Goal: Check status: Check status

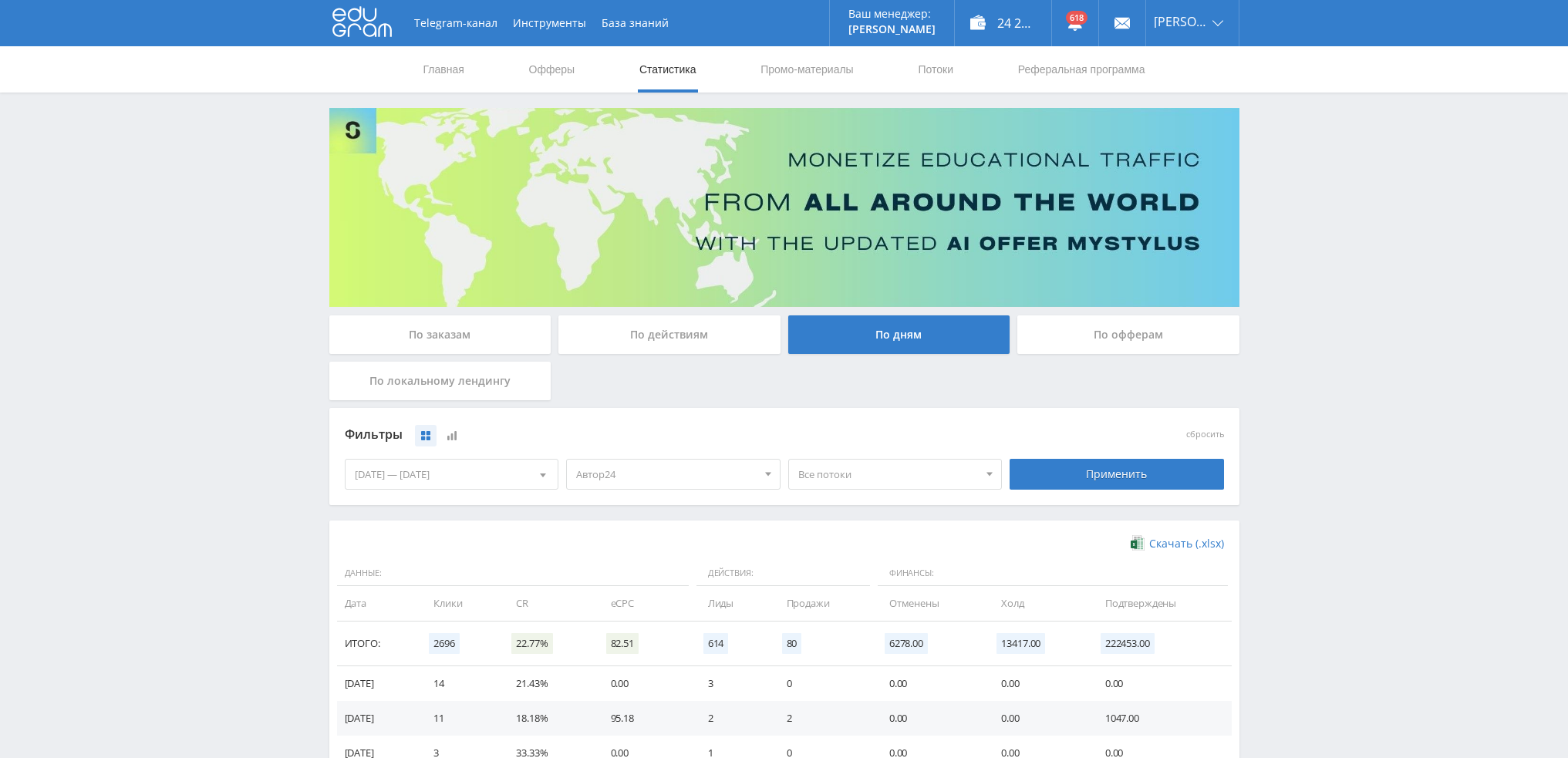
scroll to position [182, 0]
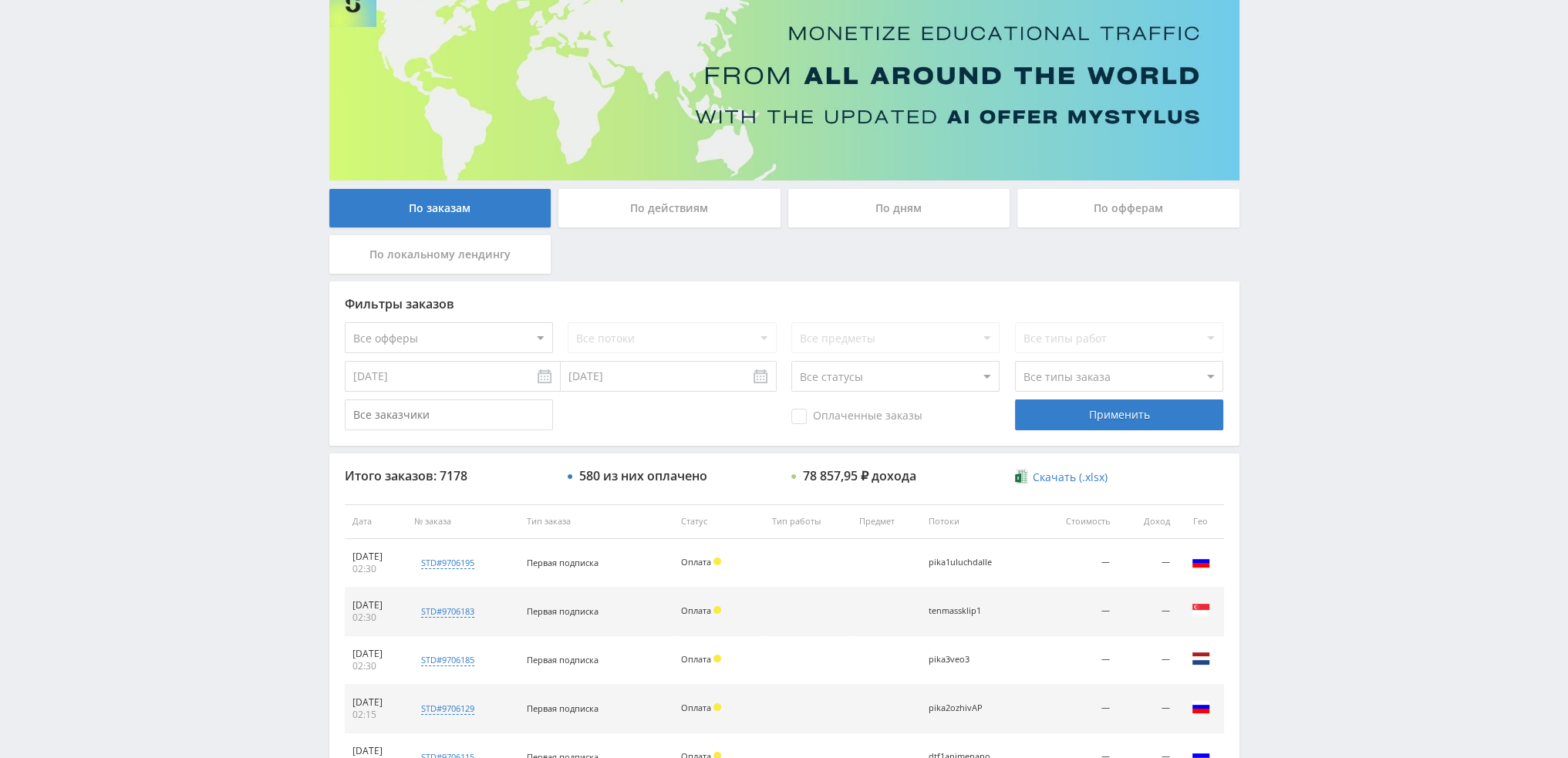
scroll to position [77, 0]
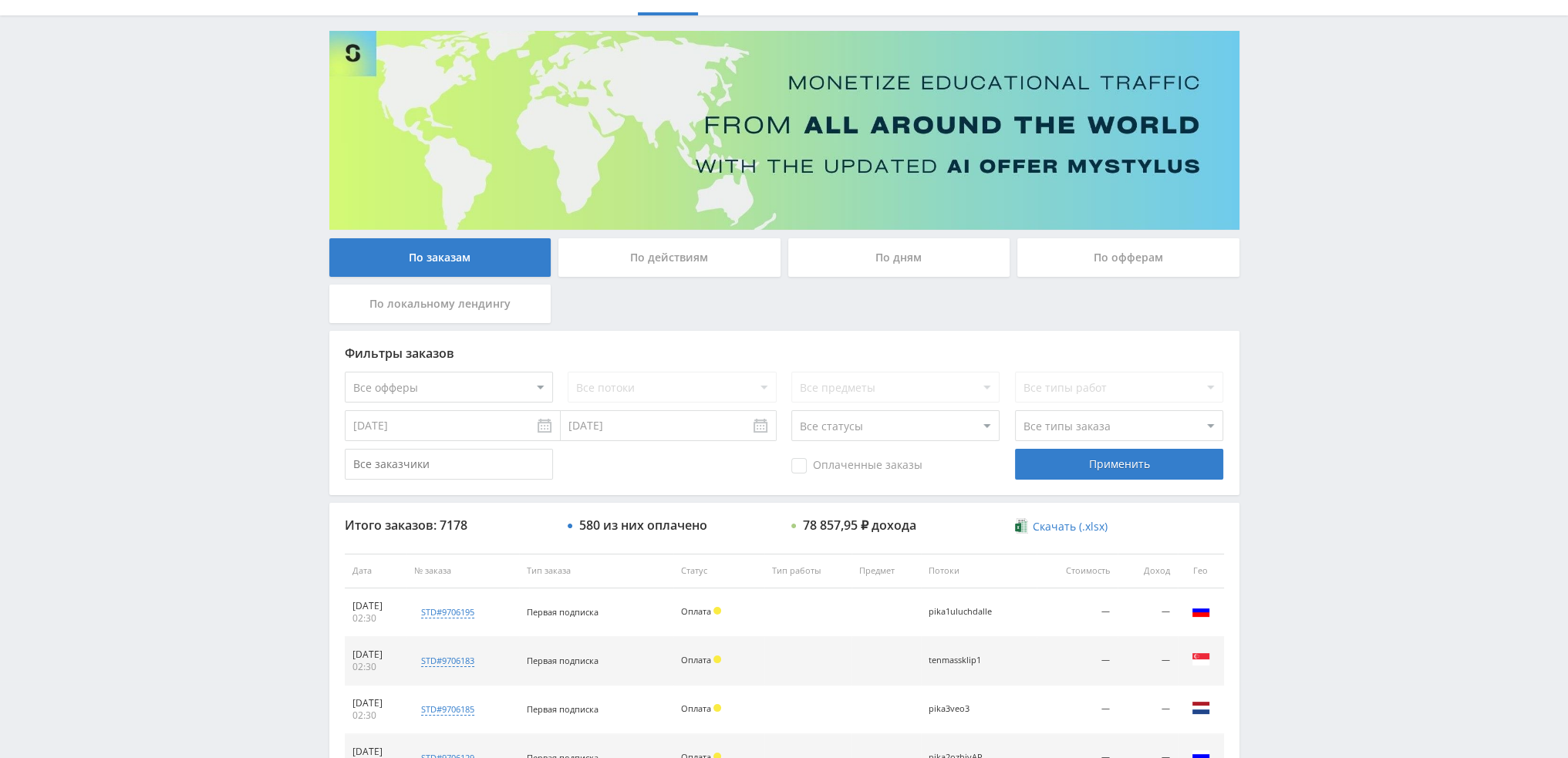
click at [903, 254] on div "По дням" at bounding box center [899, 257] width 222 height 39
click at [0, 0] on input "По дням" at bounding box center [0, 0] width 0 height 0
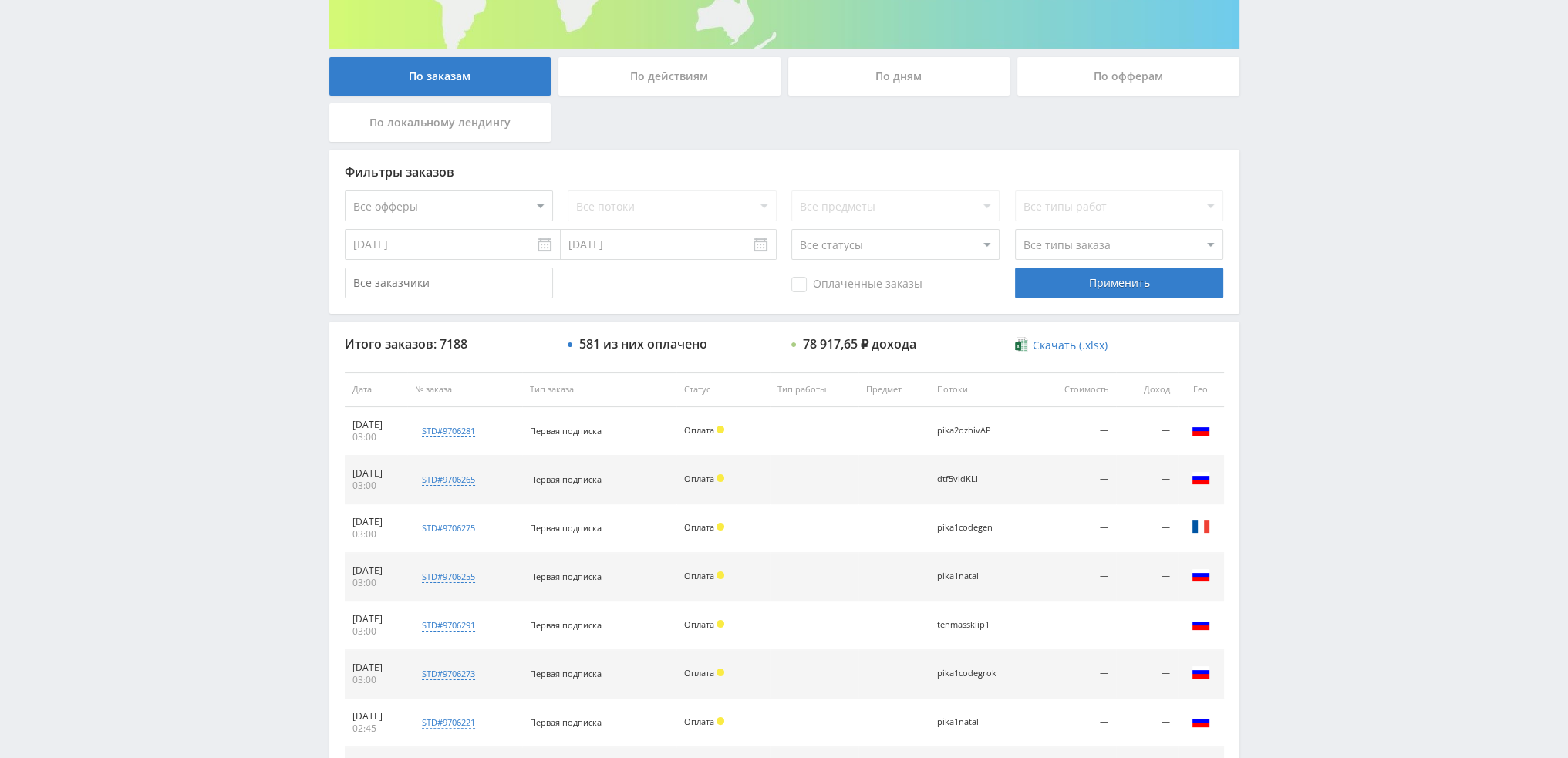
scroll to position [148, 0]
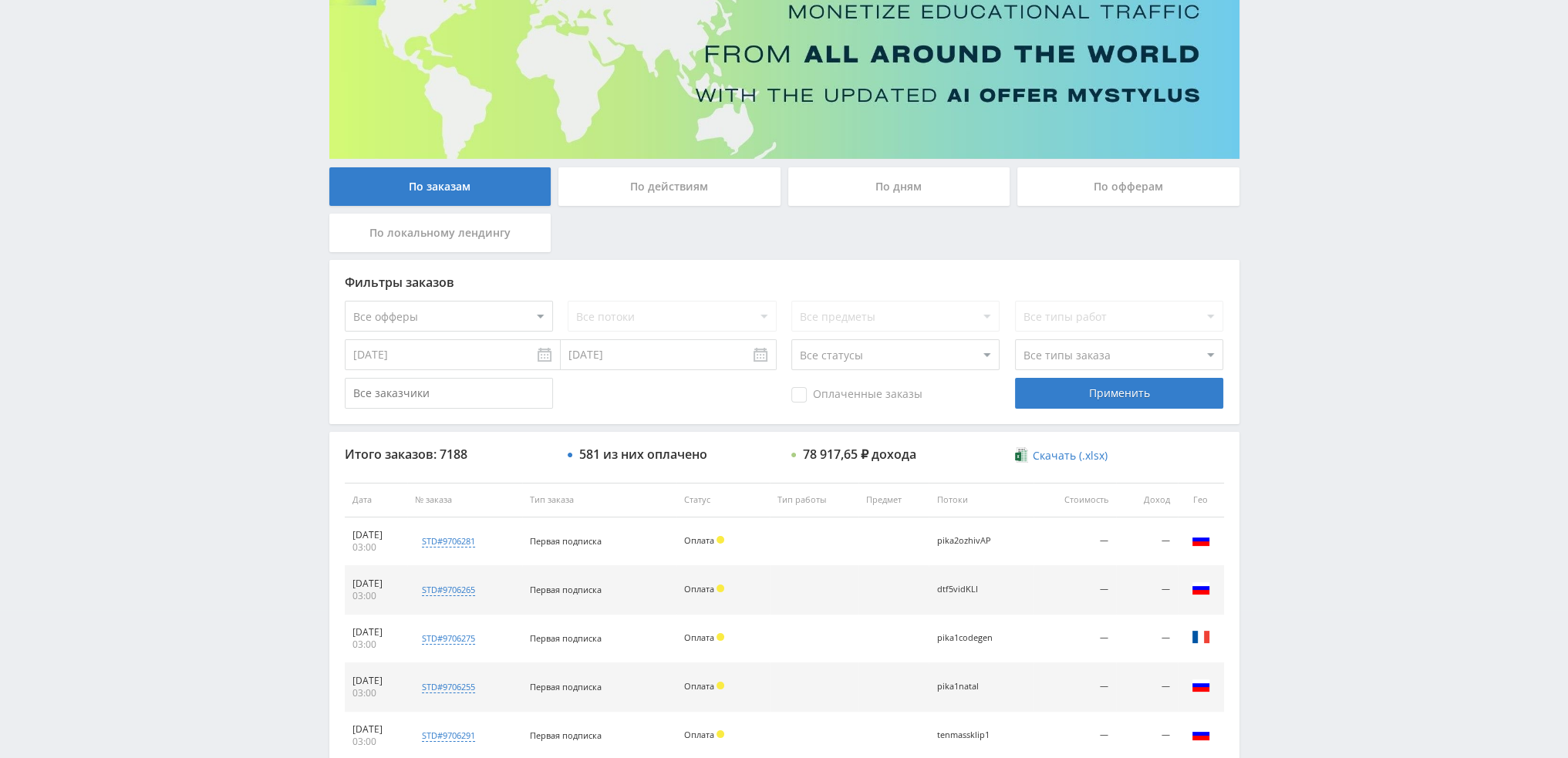
click at [909, 187] on div "По дням" at bounding box center [899, 186] width 222 height 39
click at [0, 0] on input "По дням" at bounding box center [0, 0] width 0 height 0
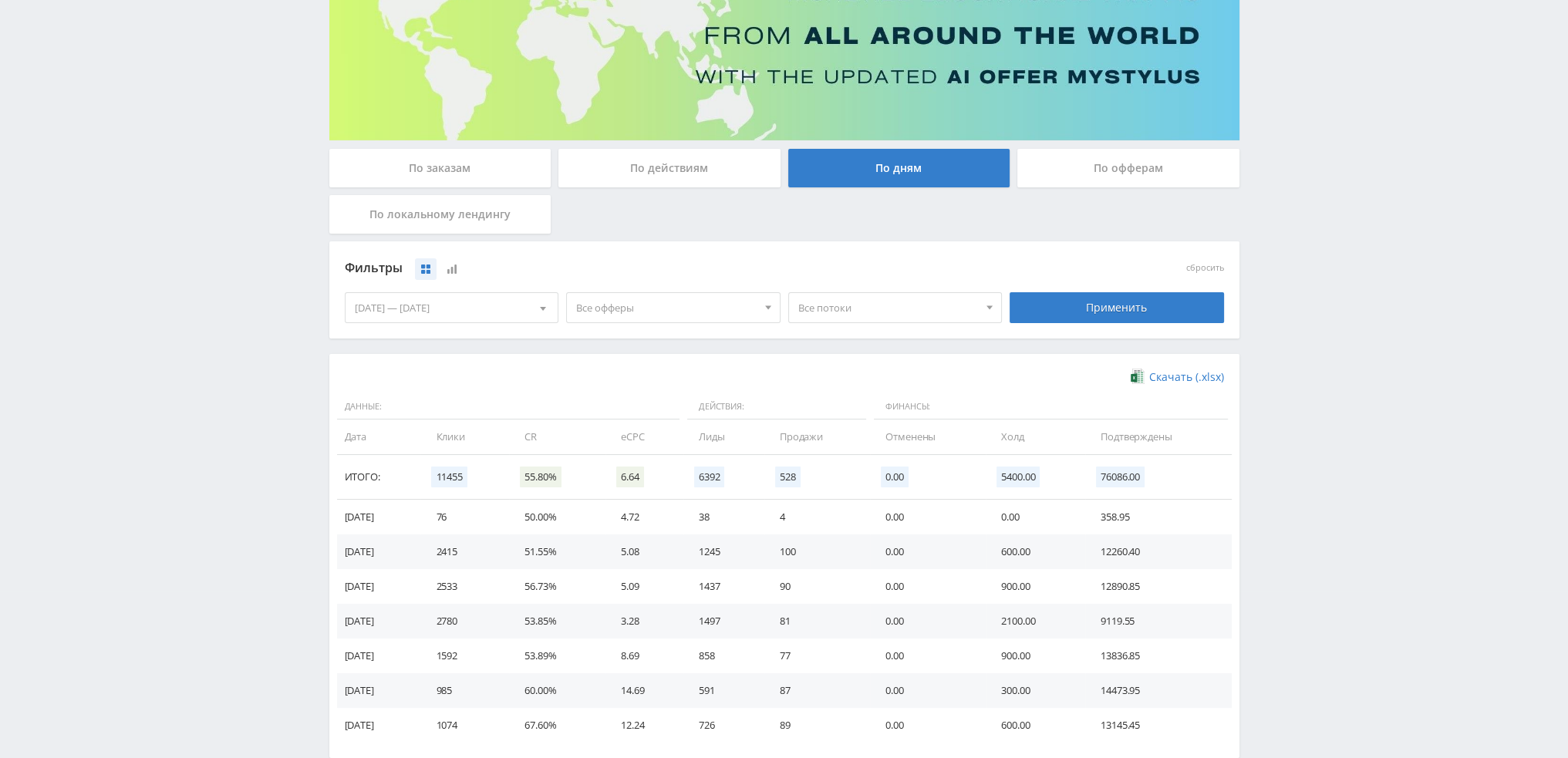
scroll to position [250, 0]
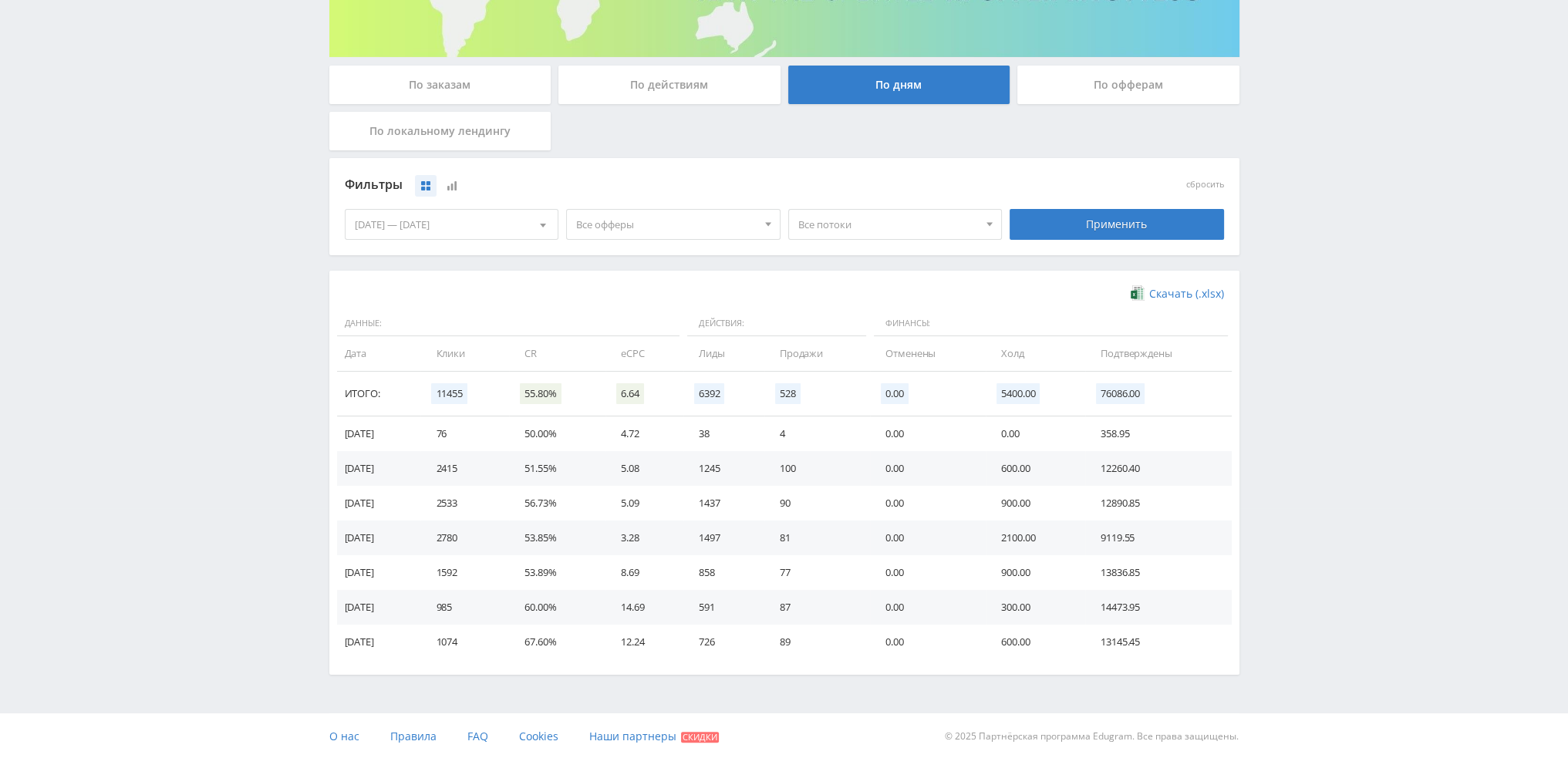
click at [607, 226] on span "Все офферы" at bounding box center [667, 224] width 181 height 29
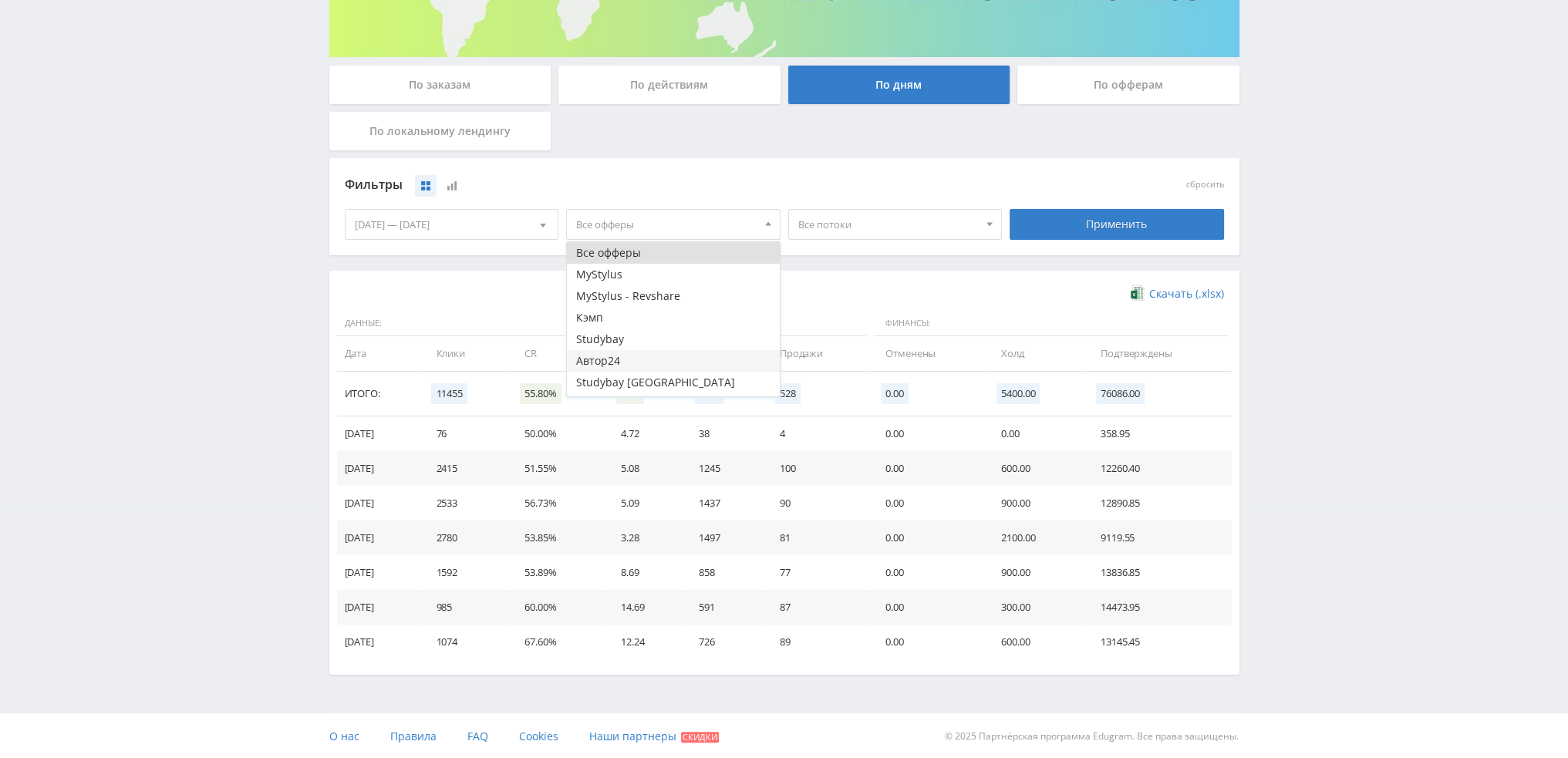
scroll to position [19, 0]
click at [611, 382] on button "Study AI (RevShare)" at bounding box center [673, 385] width 213 height 22
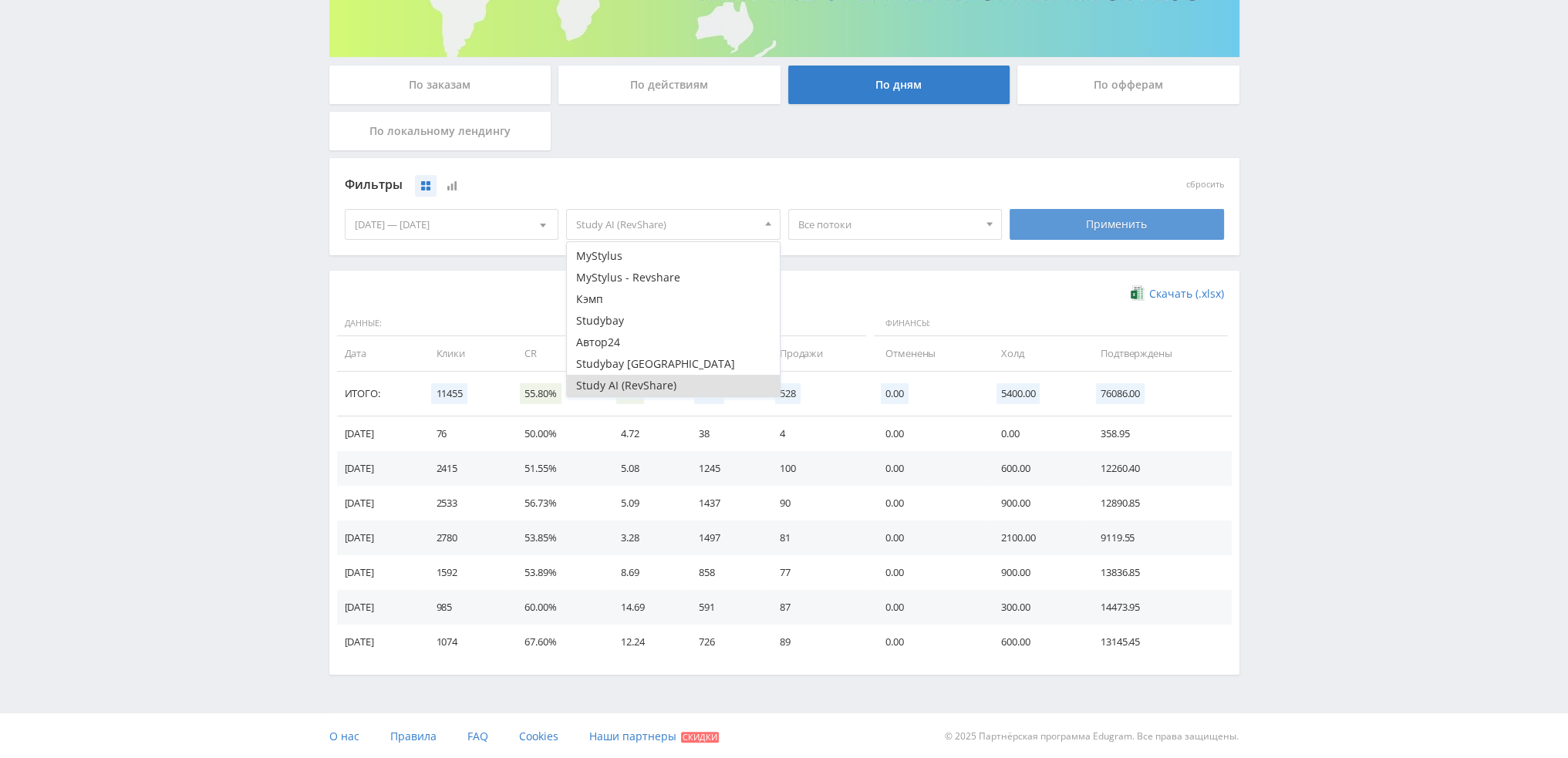
click at [1138, 217] on div "Применить" at bounding box center [1117, 224] width 215 height 31
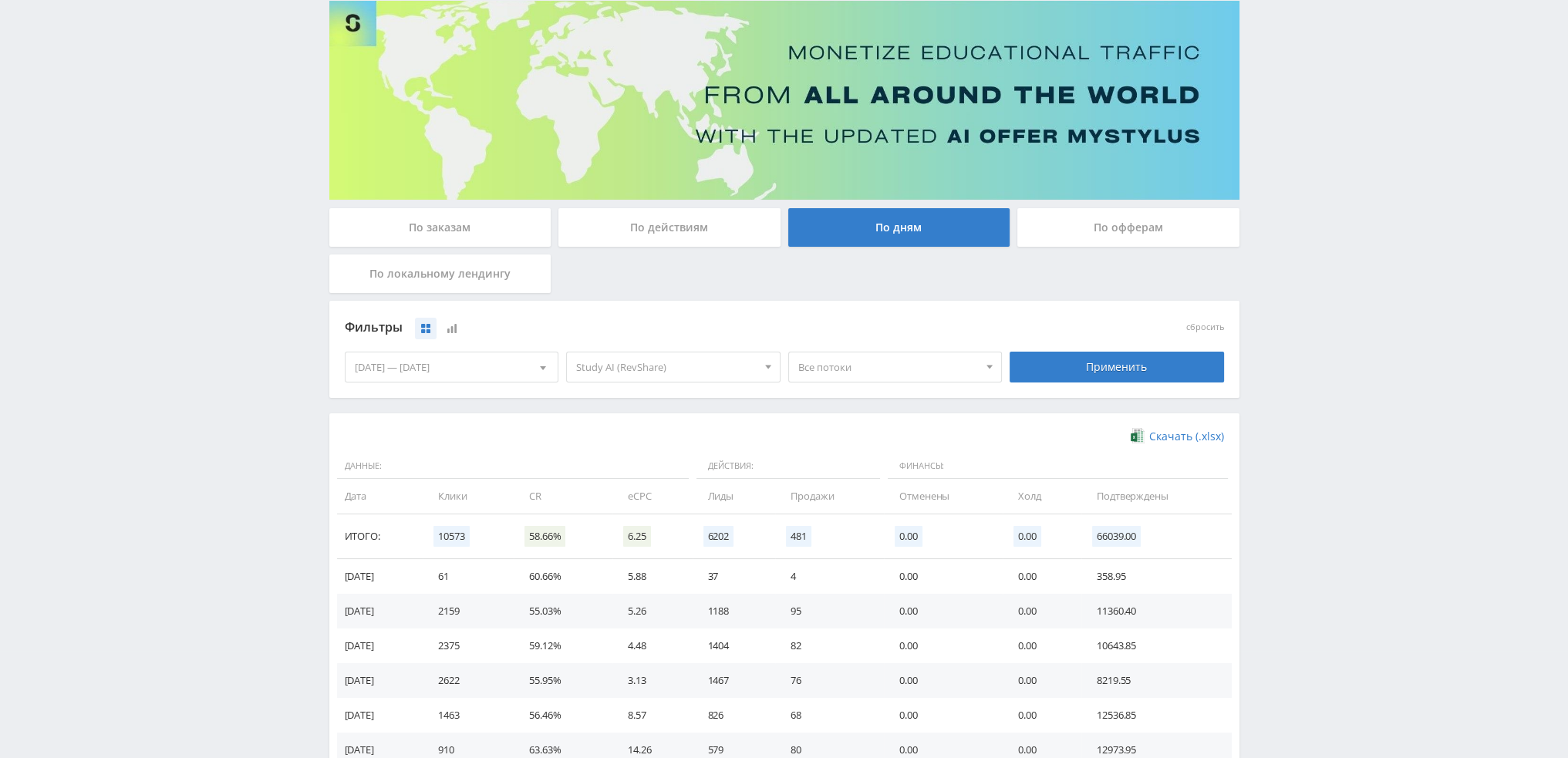
scroll to position [250, 0]
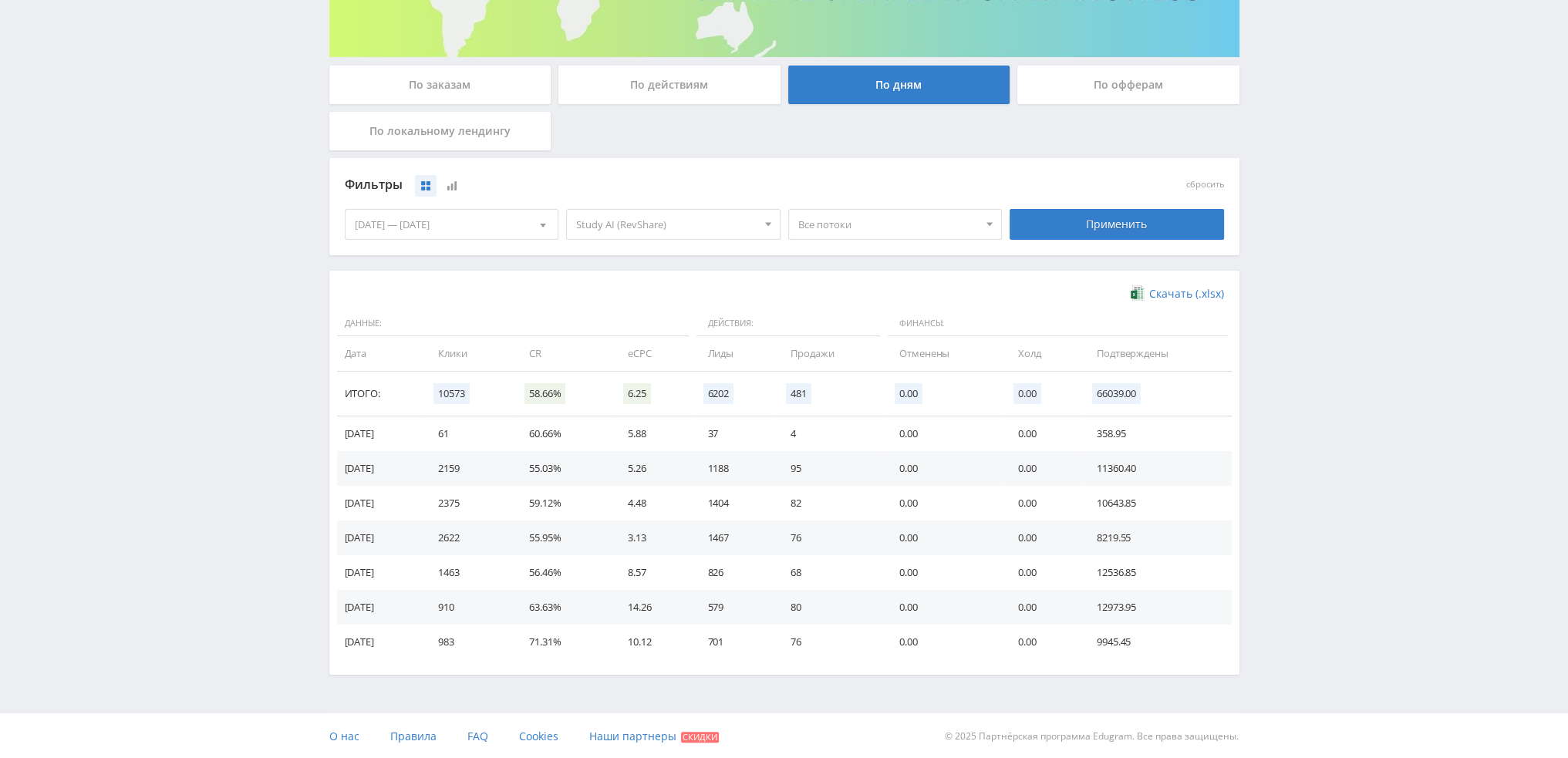
click at [851, 224] on span "Все потоки" at bounding box center [888, 224] width 181 height 29
click at [913, 297] on button "pika1natal" at bounding box center [896, 300] width 213 height 22
click at [1065, 225] on div "Применить" at bounding box center [1117, 224] width 215 height 31
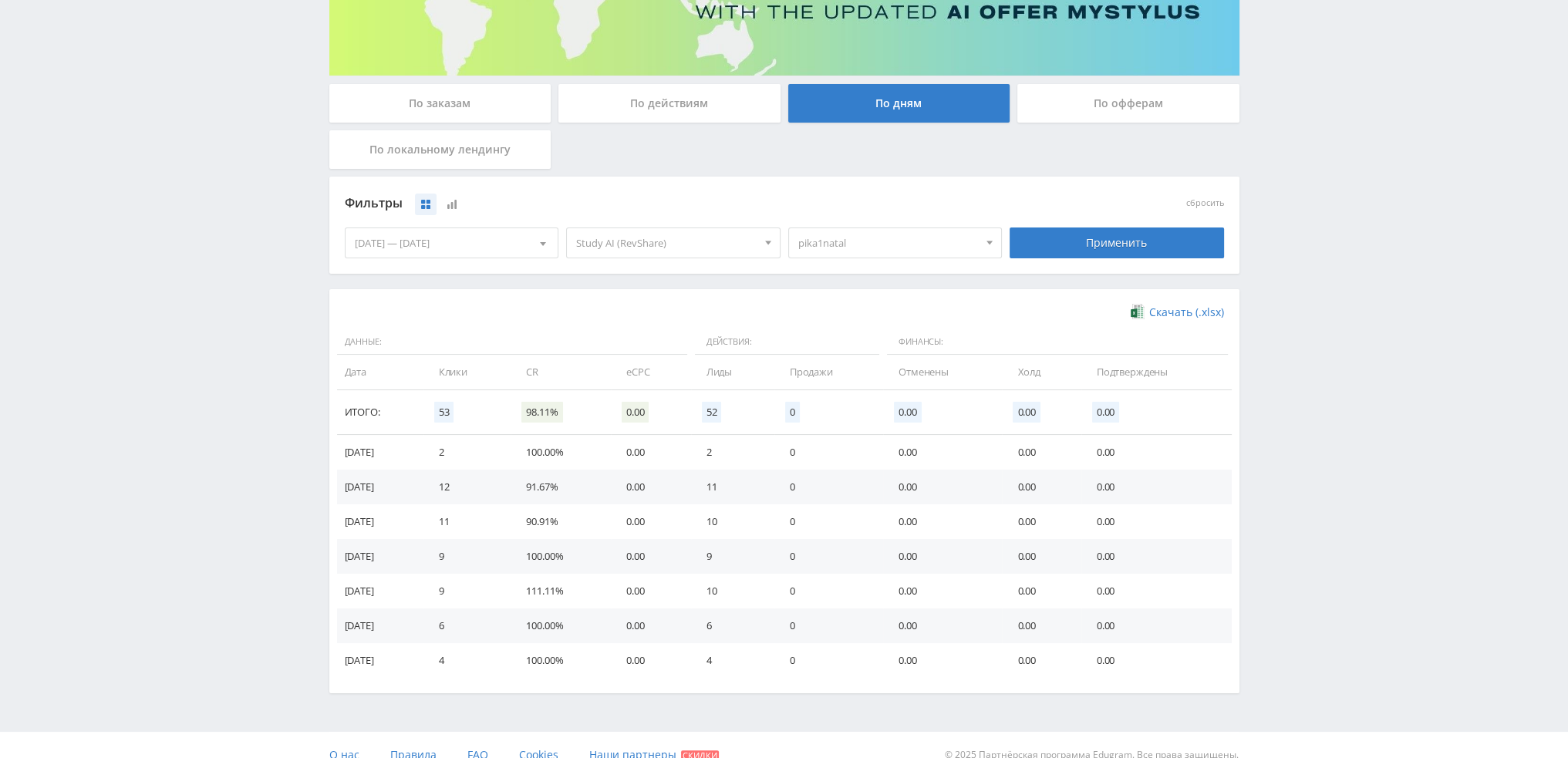
scroll to position [250, 0]
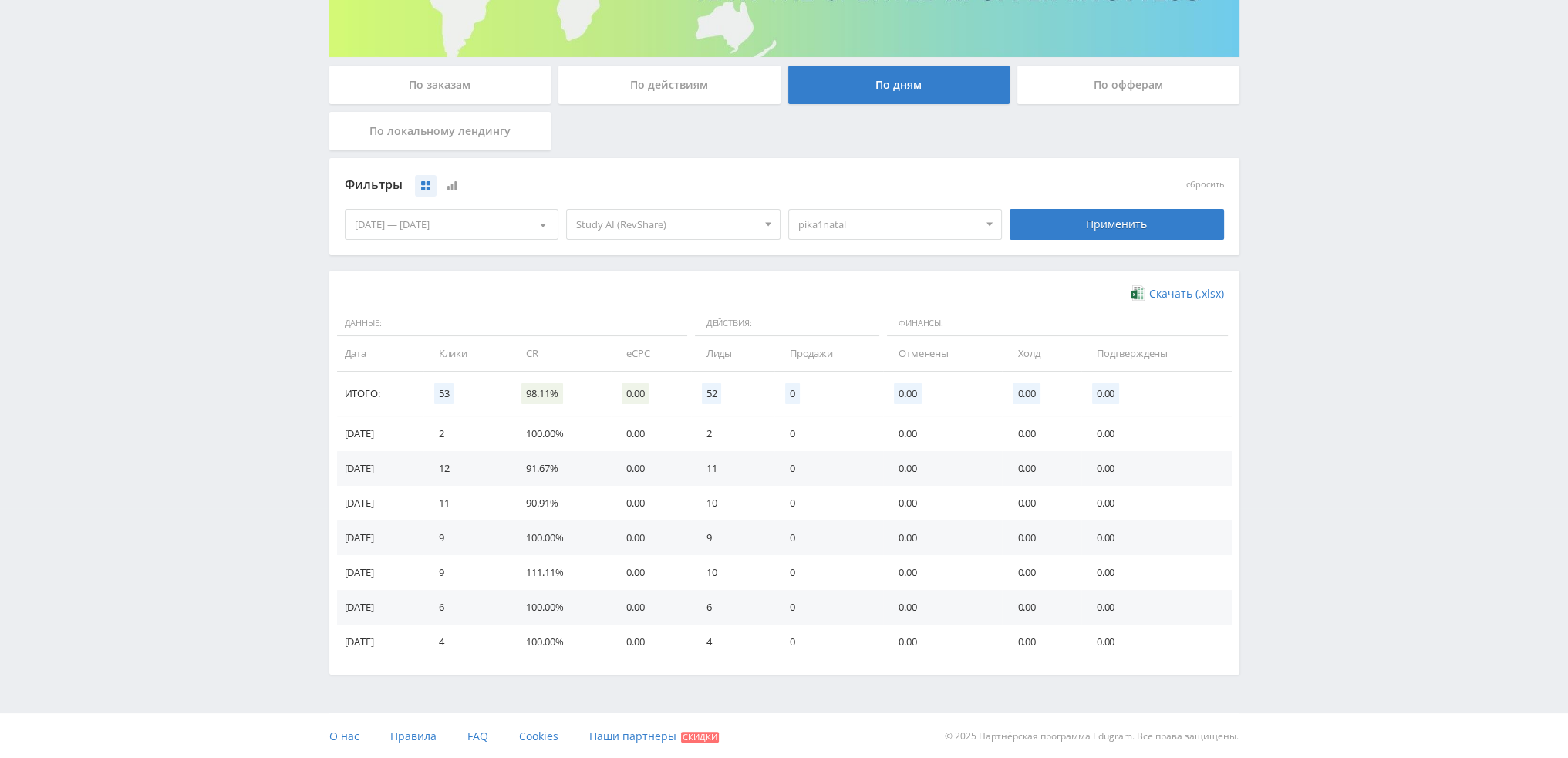
click at [837, 224] on span "pika1natal" at bounding box center [888, 224] width 181 height 29
click at [847, 218] on span "pika1natal" at bounding box center [888, 224] width 181 height 29
click at [850, 218] on span "pika1natal" at bounding box center [888, 224] width 181 height 29
click at [811, 298] on button "pika1natal" at bounding box center [896, 300] width 213 height 22
click at [820, 281] on button "Nataltenmars" at bounding box center [896, 279] width 213 height 22
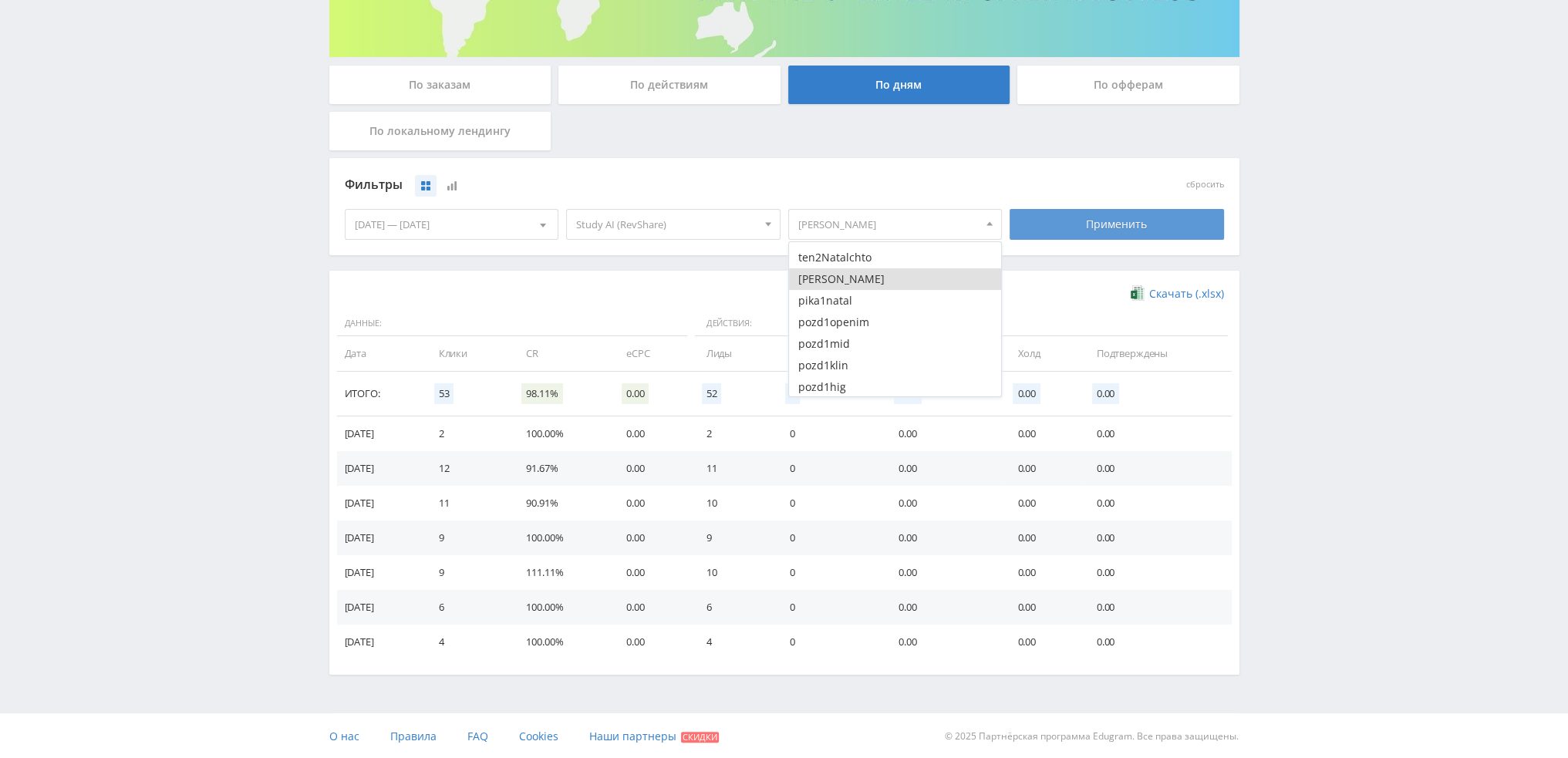
drag, startPoint x: 1067, startPoint y: 234, endPoint x: 1078, endPoint y: 231, distance: 11.4
click at [1069, 233] on div "Применить" at bounding box center [1117, 224] width 215 height 31
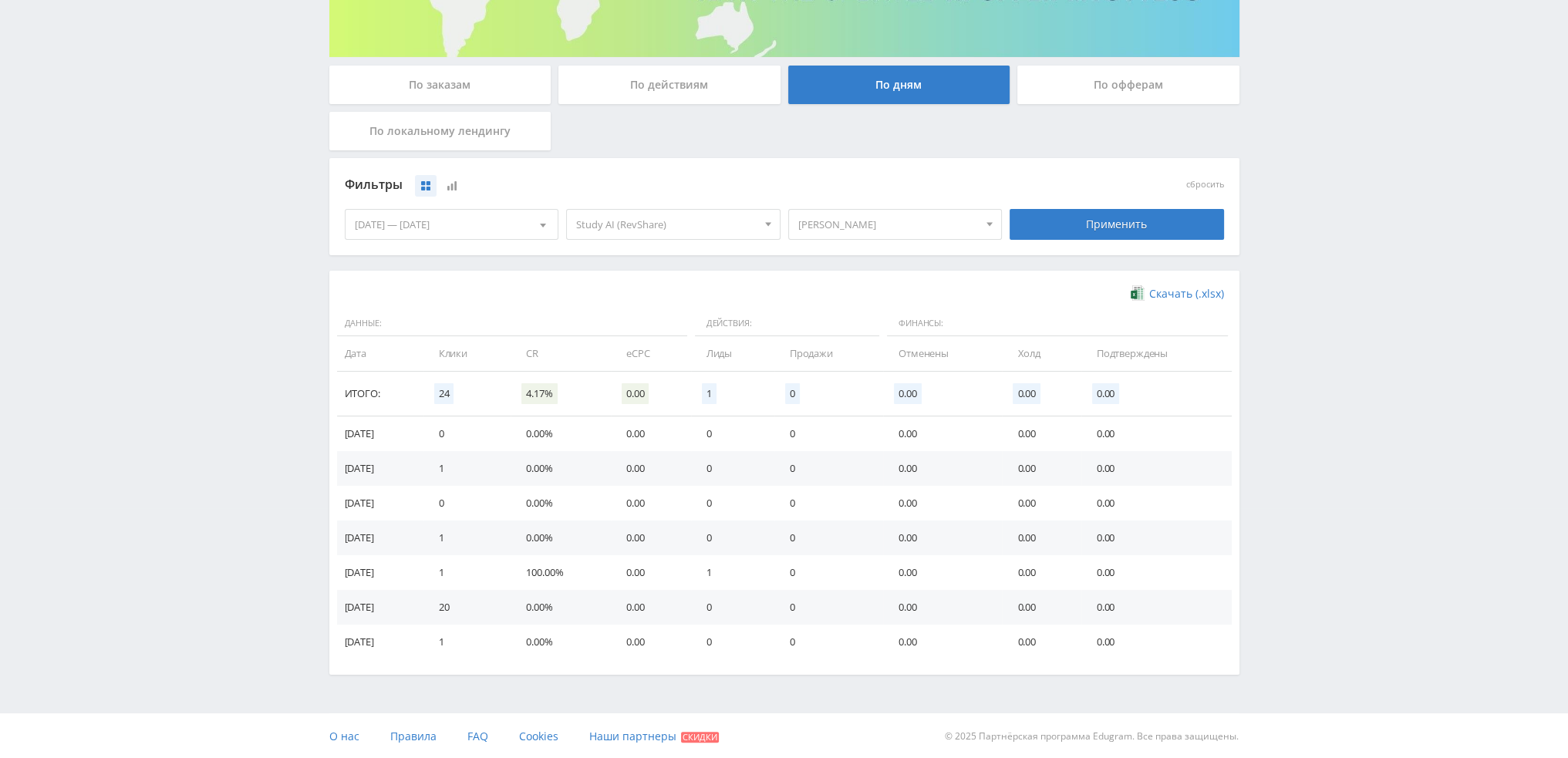
click at [895, 221] on span "Nataltenmars" at bounding box center [888, 224] width 181 height 29
click at [846, 278] on button "Nataltenmars" at bounding box center [896, 279] width 213 height 22
click at [865, 255] on button "ten2Natalchto" at bounding box center [896, 257] width 213 height 22
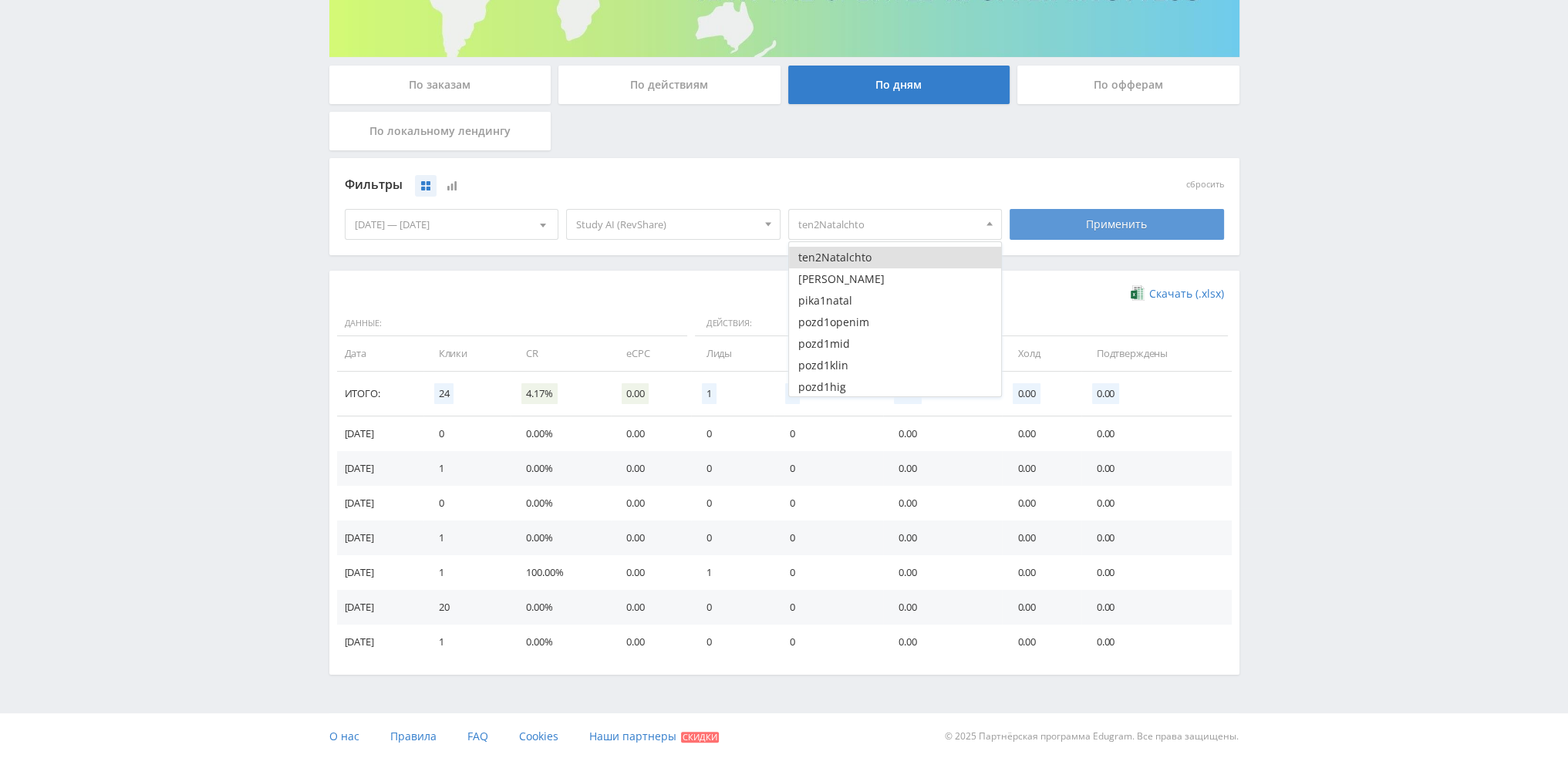
click at [1117, 228] on div "Применить" at bounding box center [1117, 224] width 215 height 31
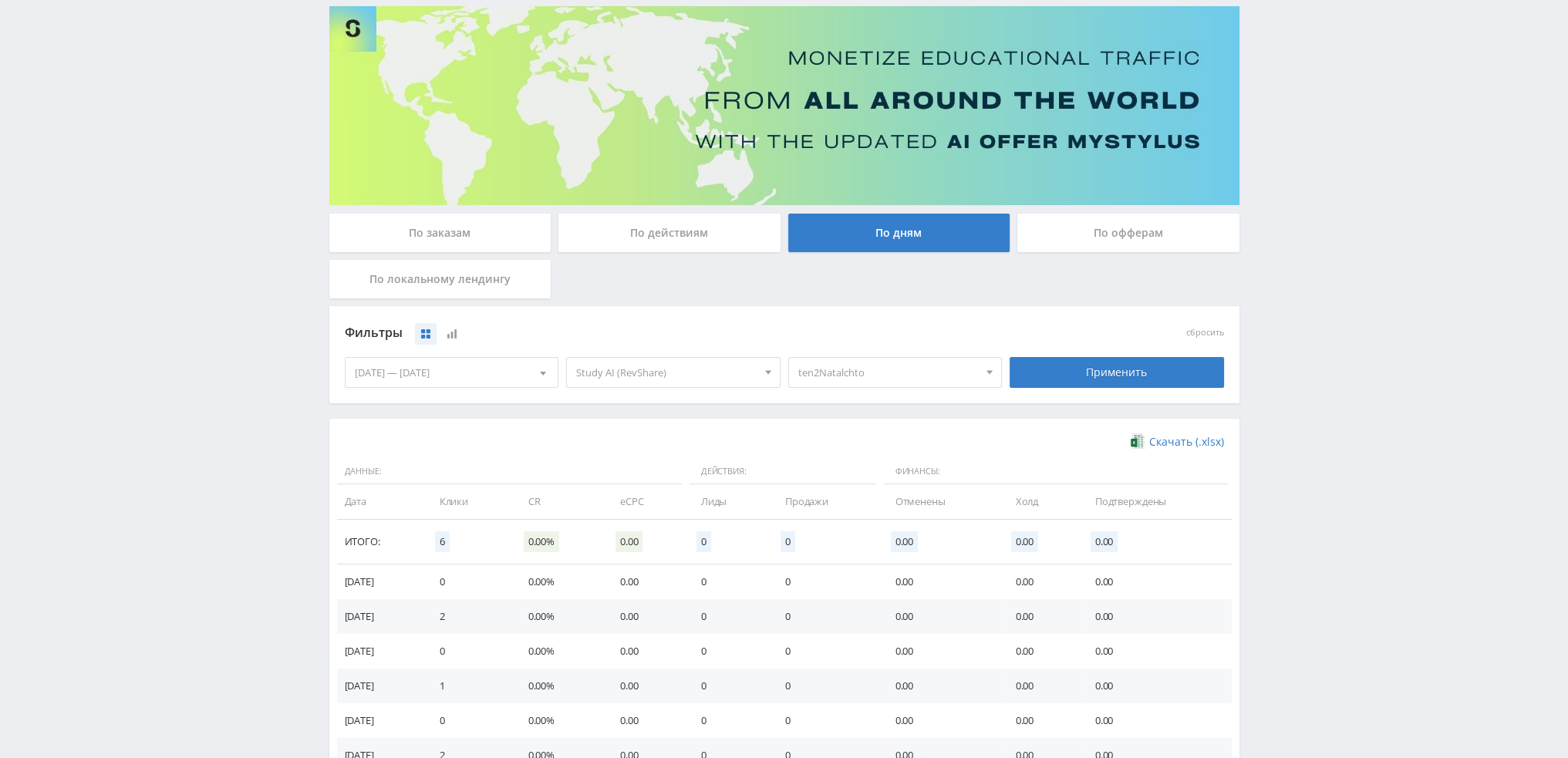
scroll to position [232, 0]
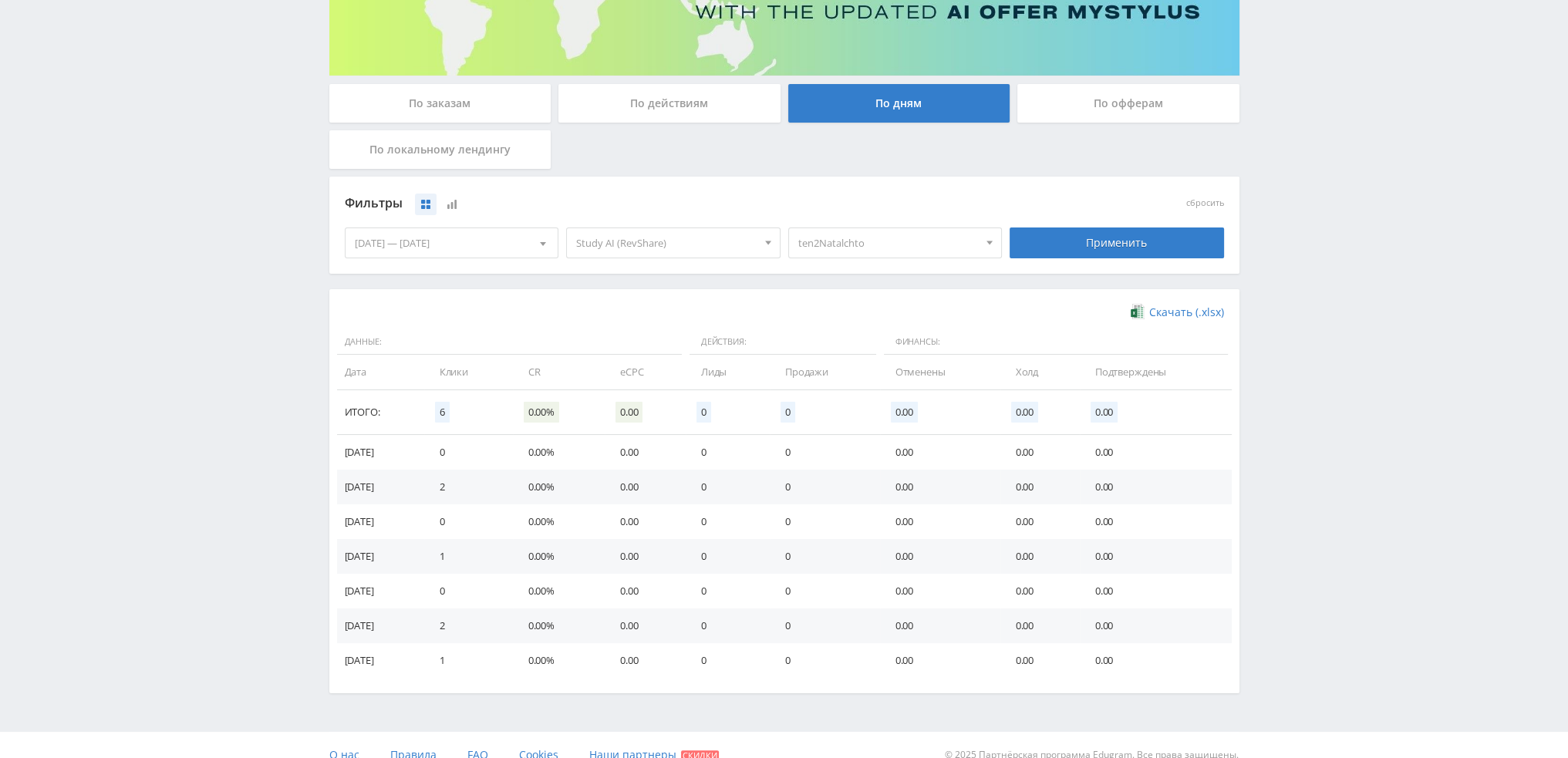
click at [881, 240] on span "ten2Natalchto" at bounding box center [888, 242] width 181 height 29
click at [853, 278] on button "ten2Natalchto" at bounding box center [896, 276] width 213 height 22
click at [879, 333] on button "dtf5prez1" at bounding box center [896, 331] width 213 height 22
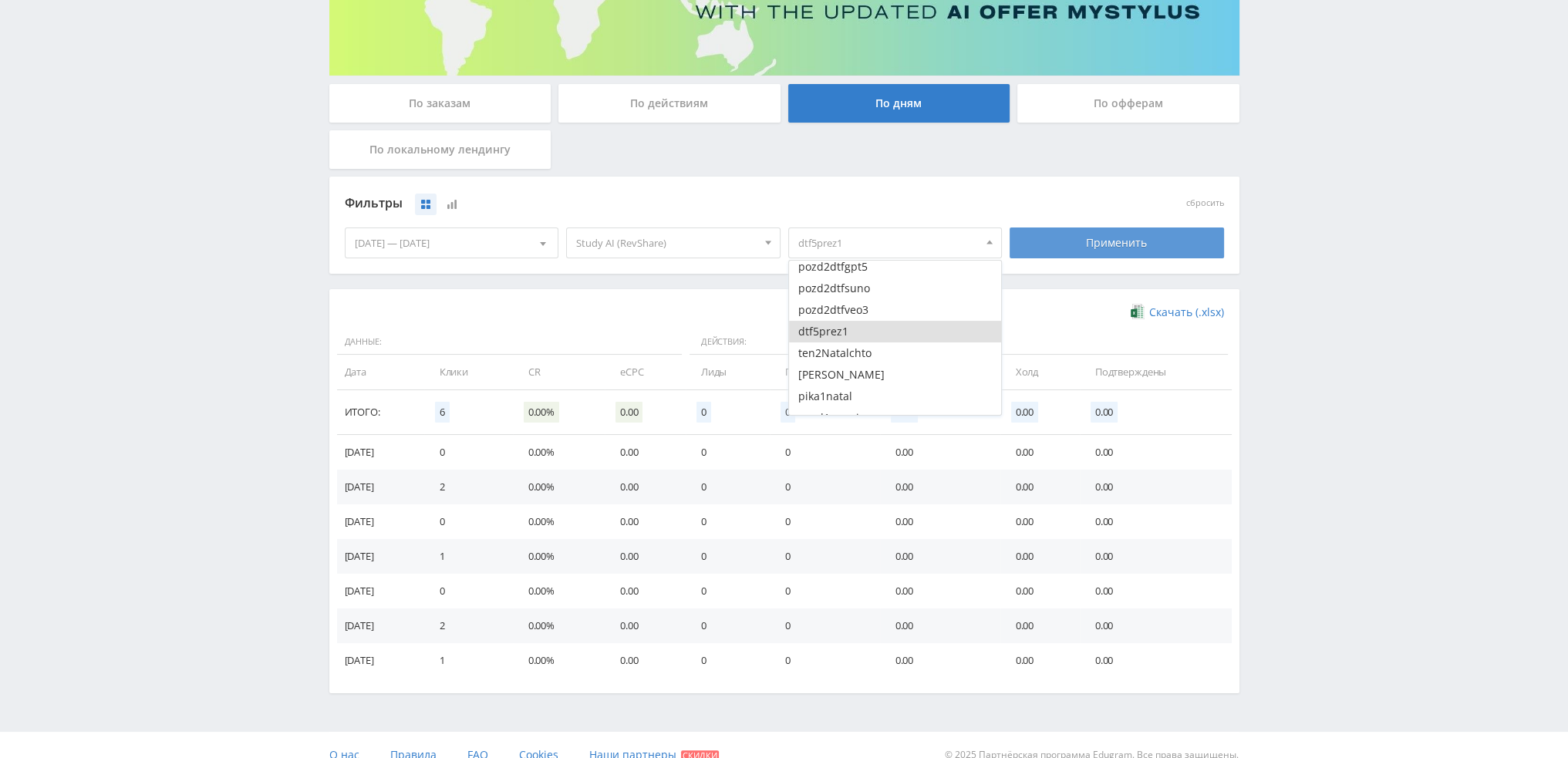
click at [1086, 234] on div "Применить" at bounding box center [1117, 243] width 215 height 31
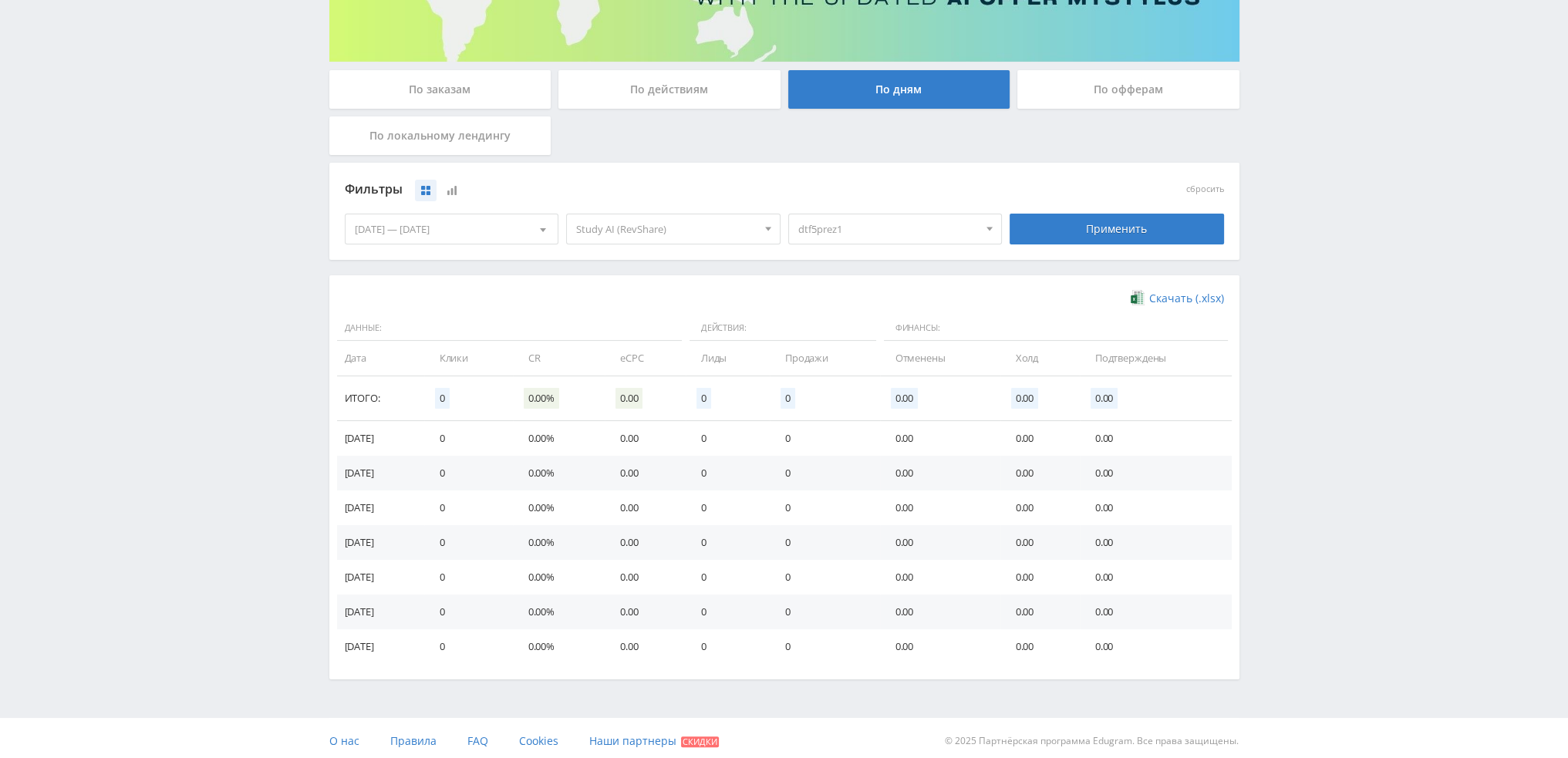
scroll to position [250, 0]
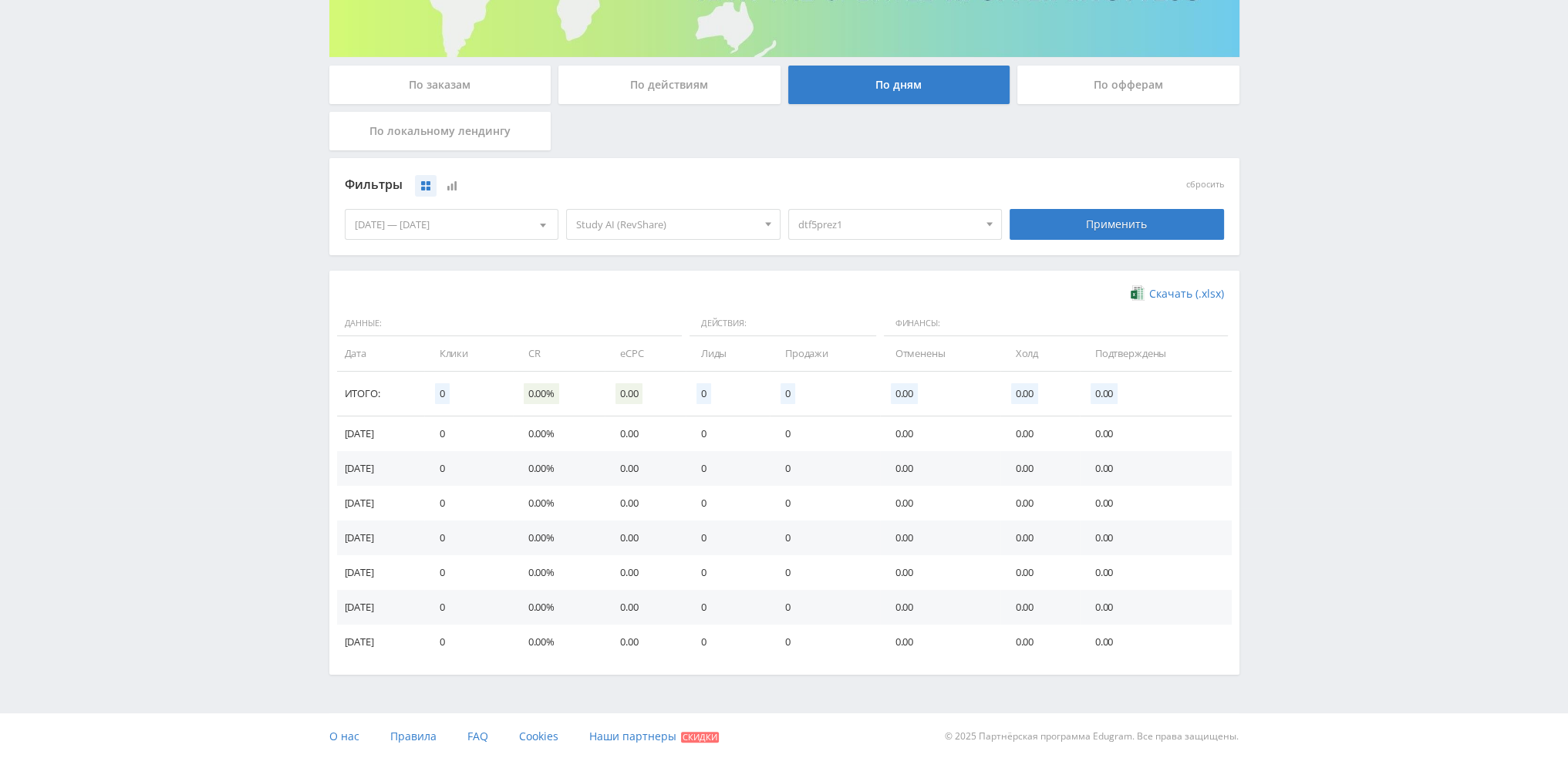
click at [856, 226] on span "dtf5prez1" at bounding box center [888, 224] width 181 height 29
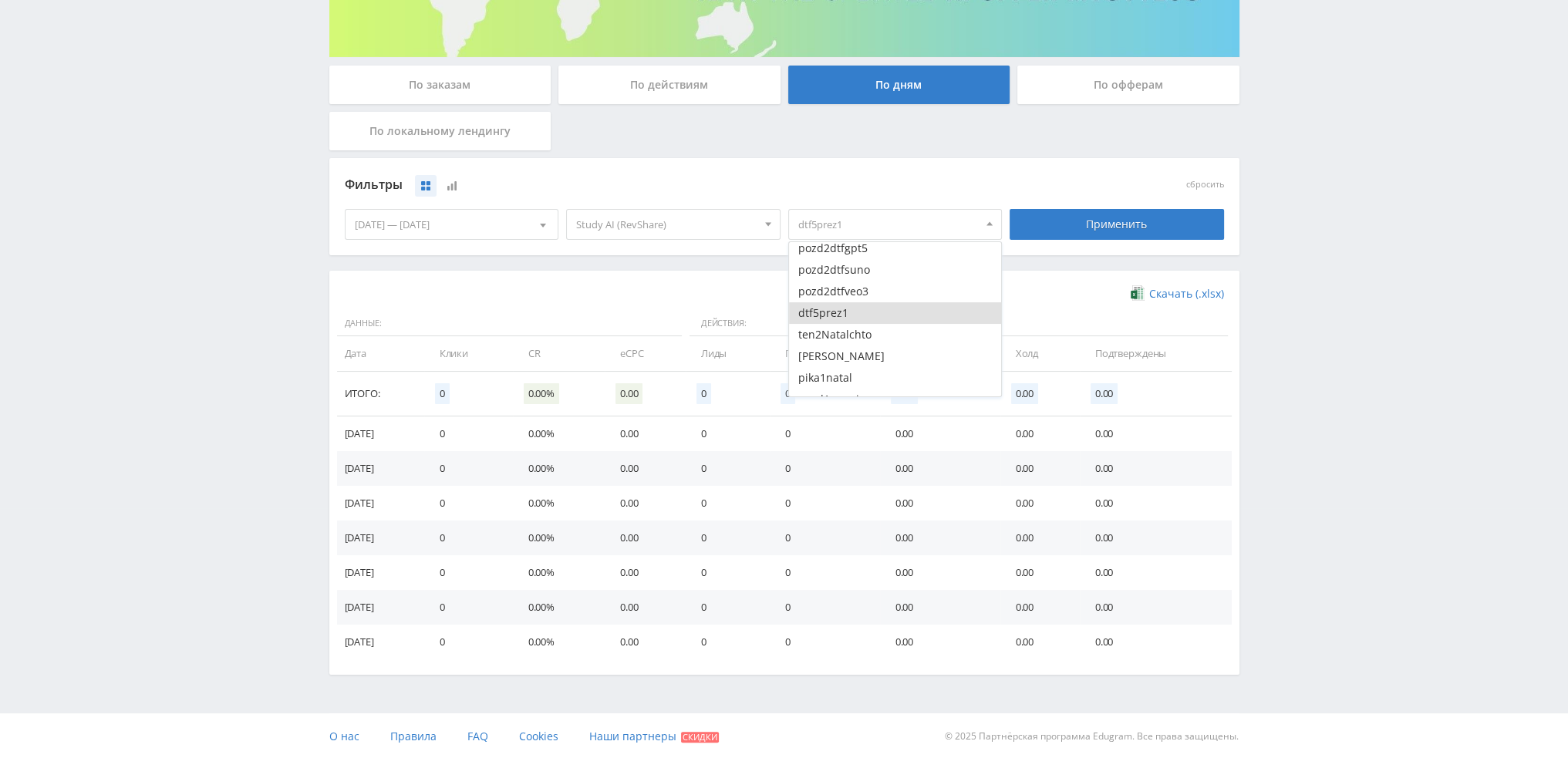
click at [838, 311] on button "dtf5prez1" at bounding box center [896, 313] width 213 height 22
click at [880, 279] on button "pikaVEOmain" at bounding box center [896, 273] width 213 height 22
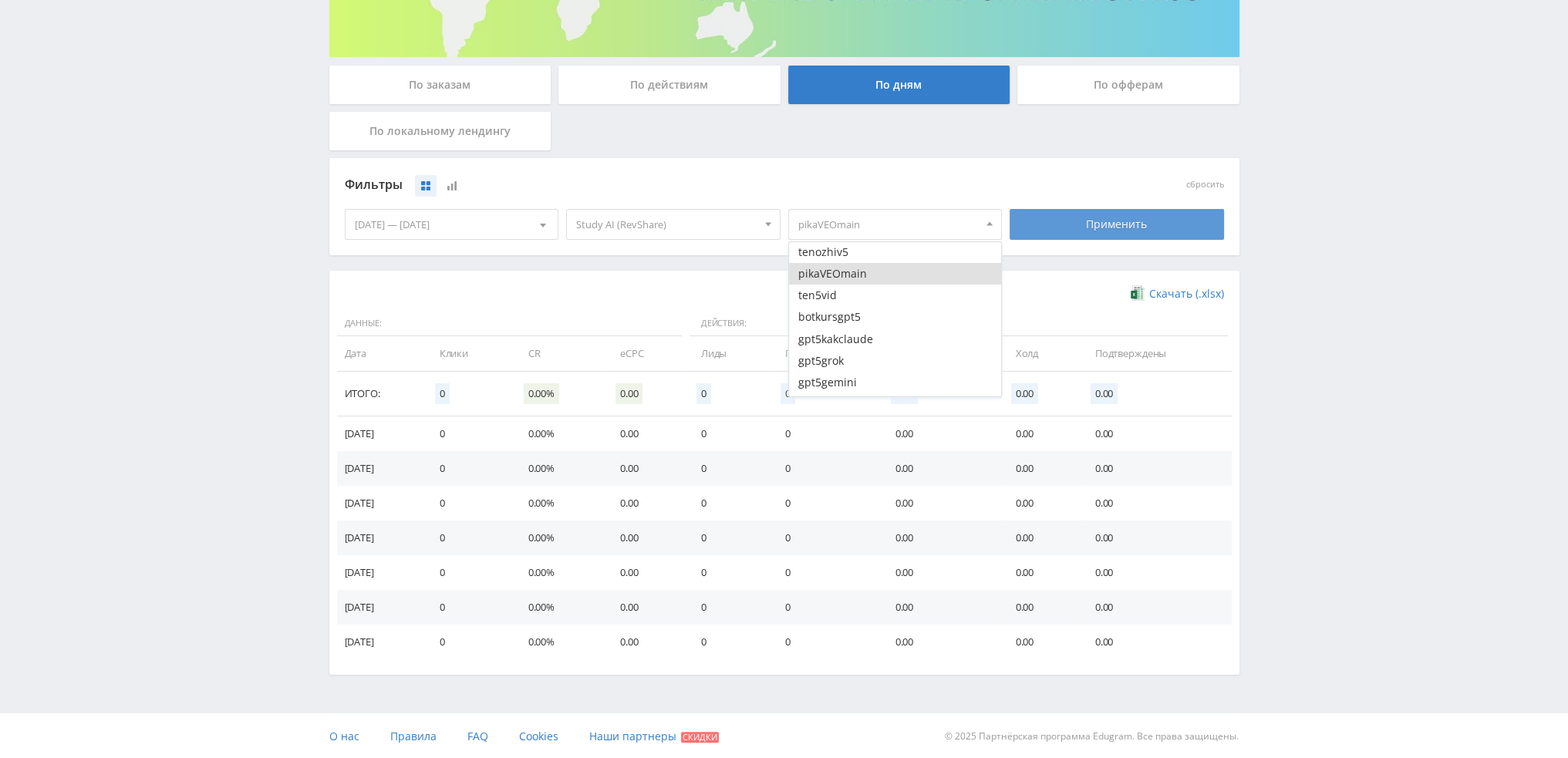
click at [1109, 218] on div "Применить" at bounding box center [1117, 224] width 215 height 31
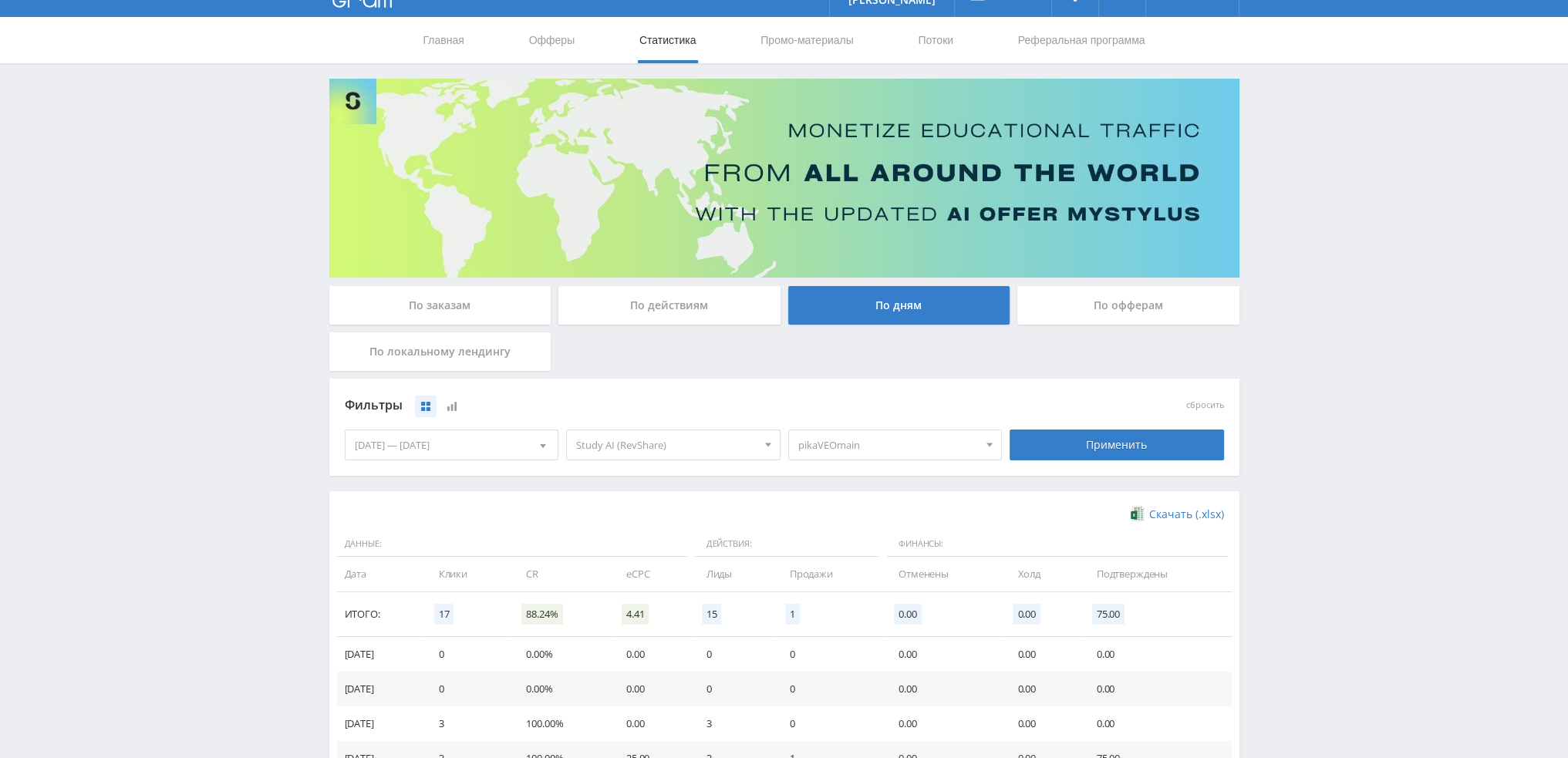
scroll to position [250, 0]
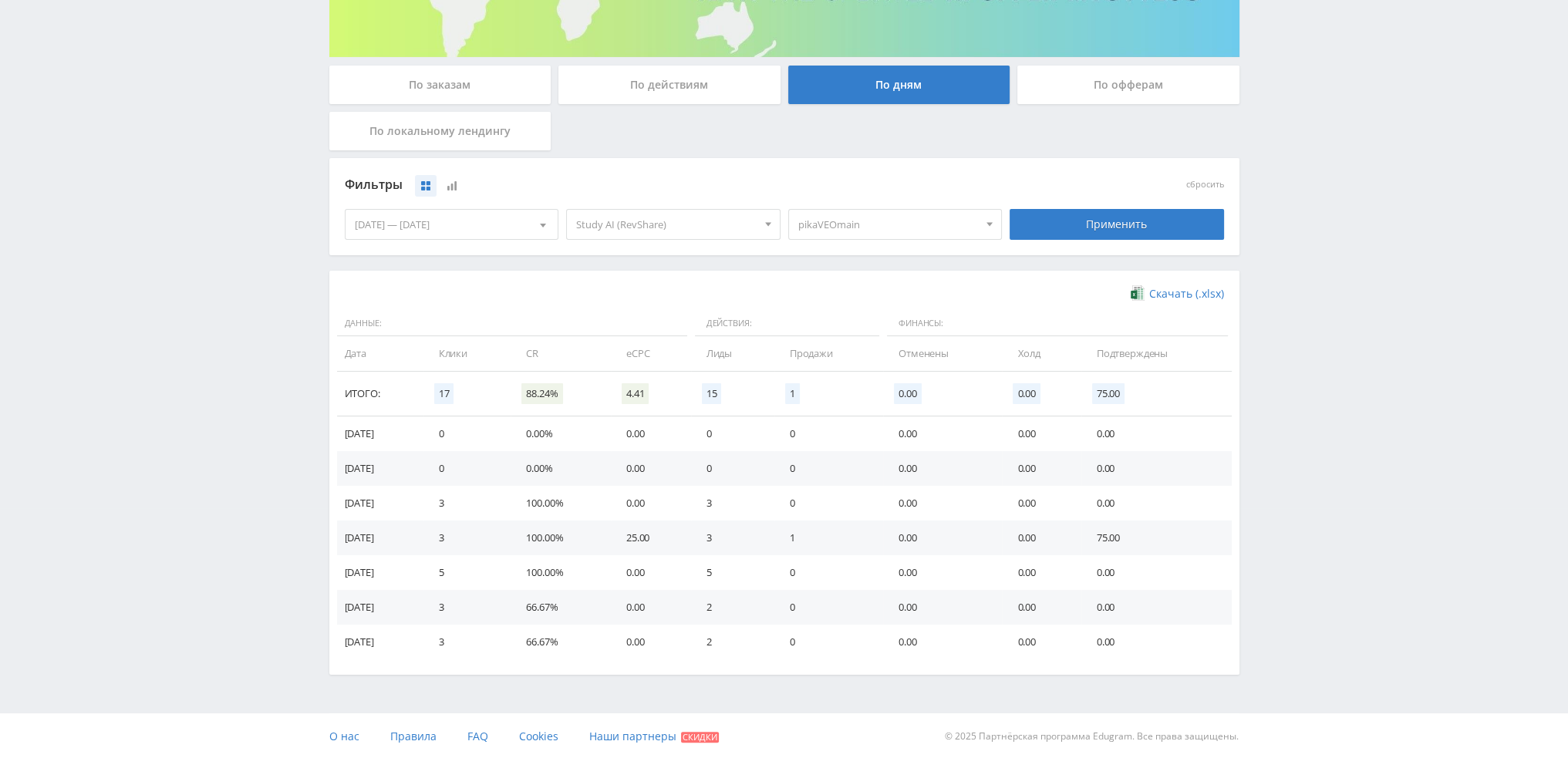
click at [475, 228] on div "26.09.2025 — 02.10.2025" at bounding box center [452, 224] width 213 height 29
click at [432, 260] on span "Период" at bounding box center [437, 257] width 36 height 30
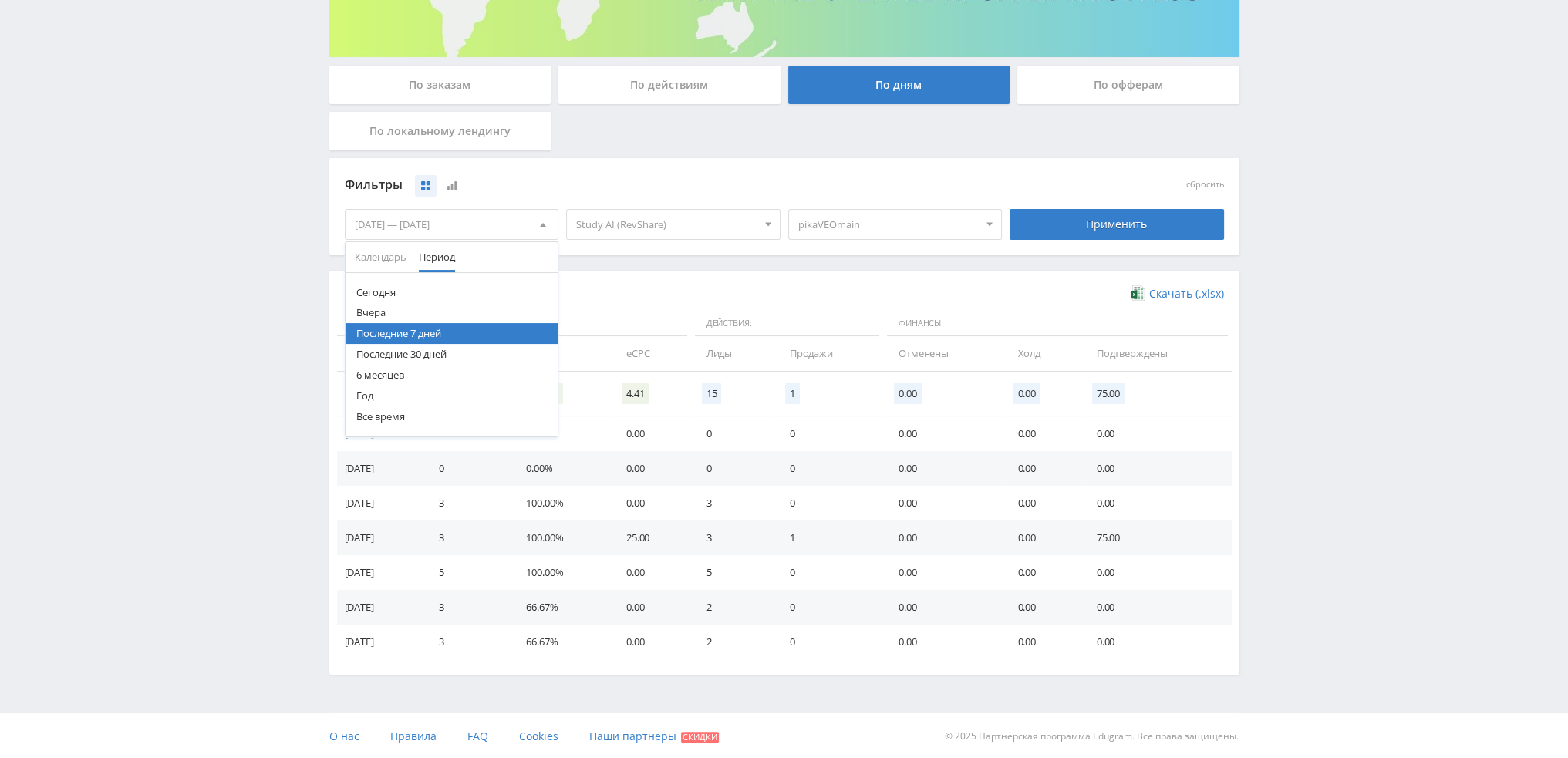
click at [402, 357] on button "Последние 30 дней" at bounding box center [452, 354] width 213 height 21
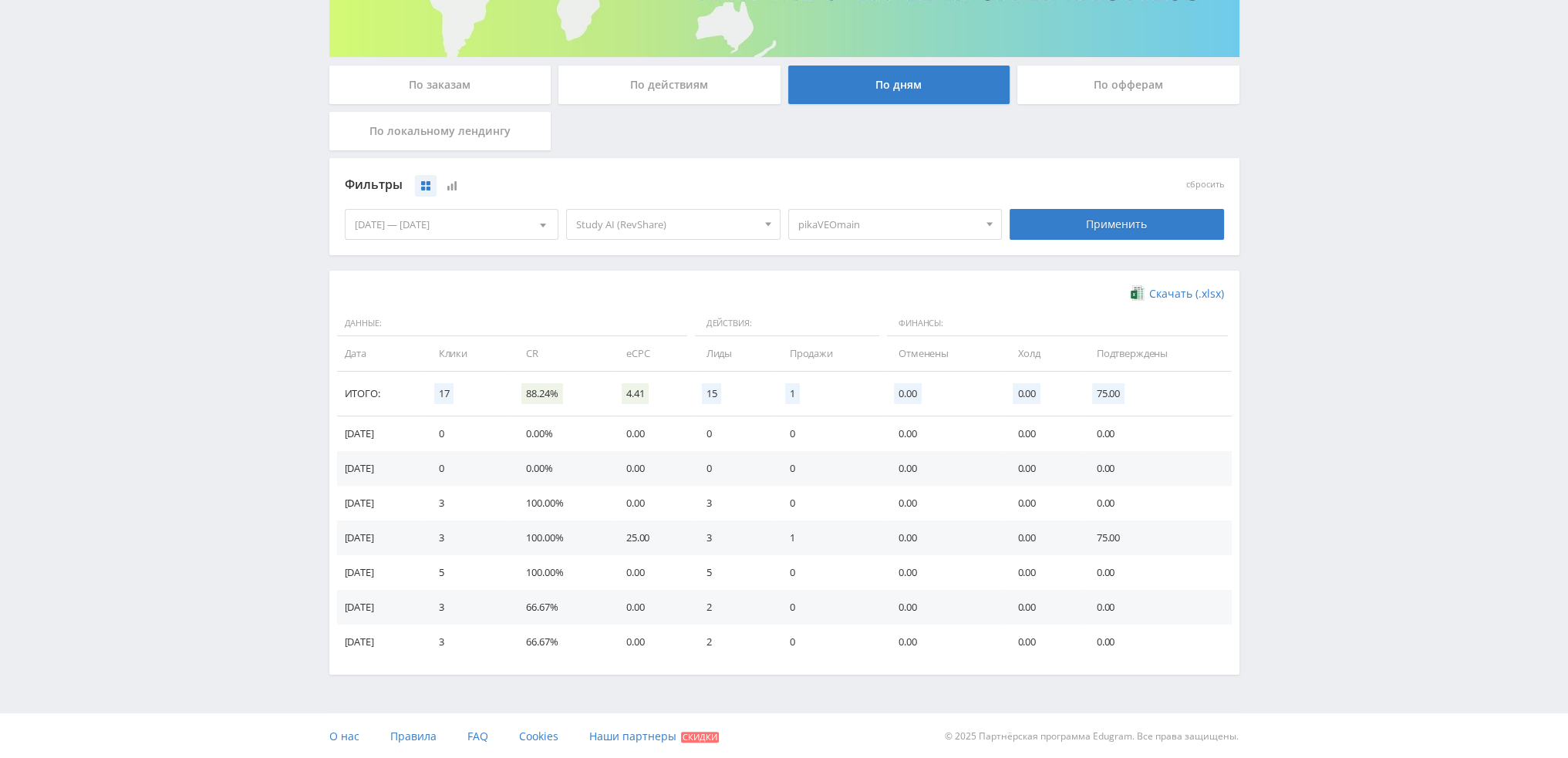
click at [1190, 226] on div "Применить" at bounding box center [1117, 224] width 215 height 31
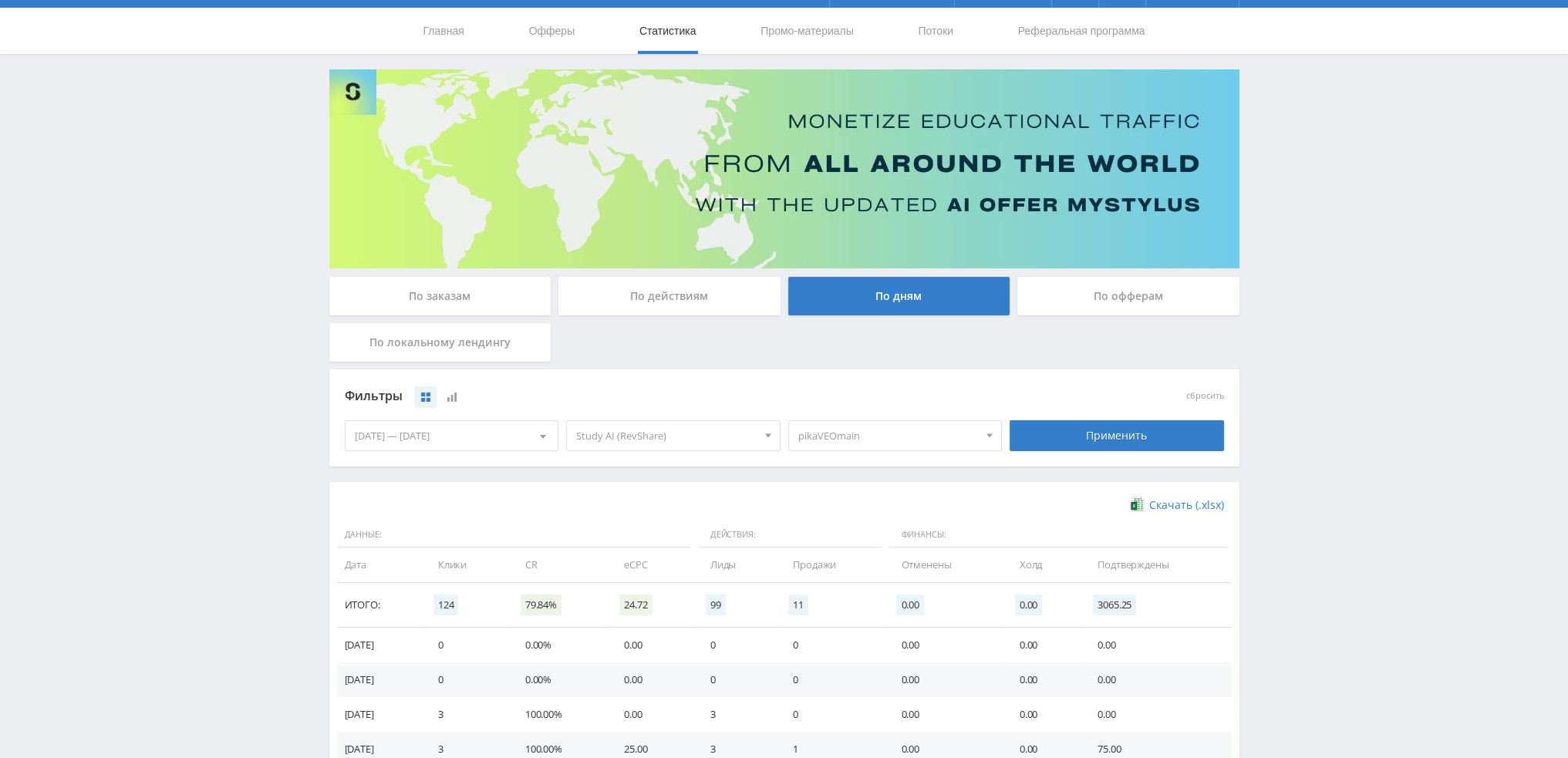
scroll to position [0, 0]
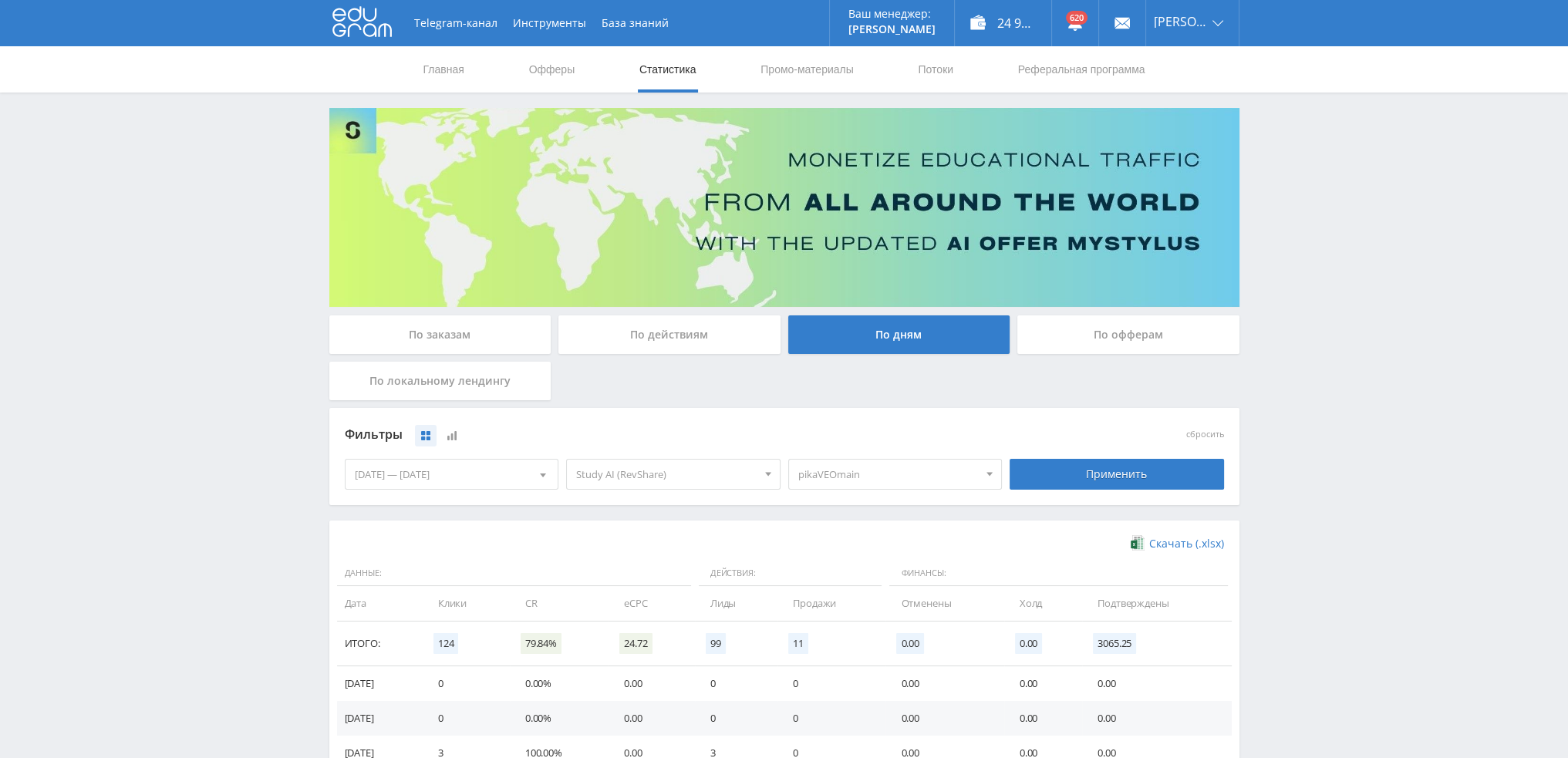
click at [666, 67] on link "Статистика" at bounding box center [668, 69] width 60 height 46
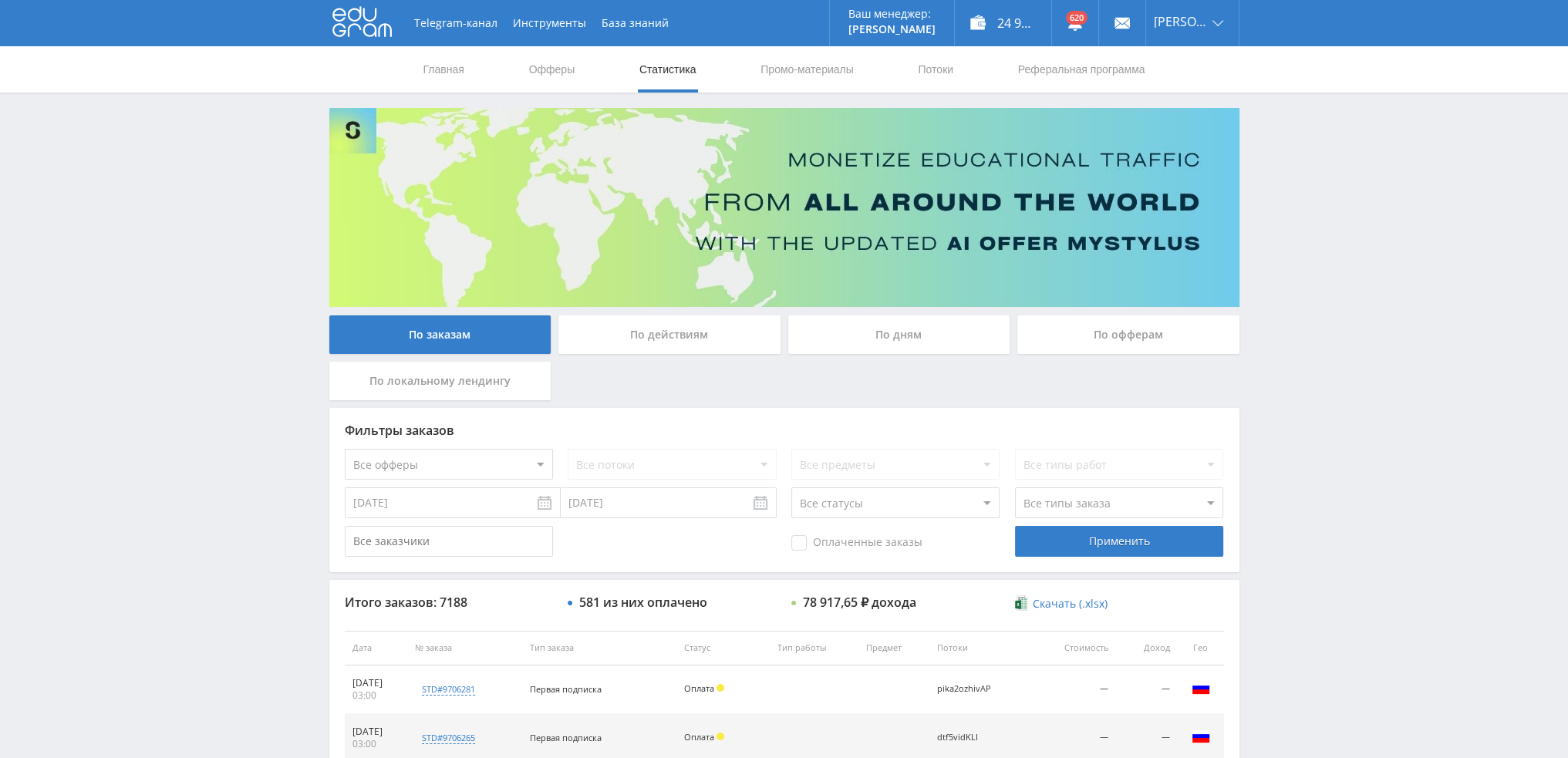
click at [914, 346] on div "По дням" at bounding box center [899, 334] width 222 height 39
click at [0, 0] on input "По дням" at bounding box center [0, 0] width 0 height 0
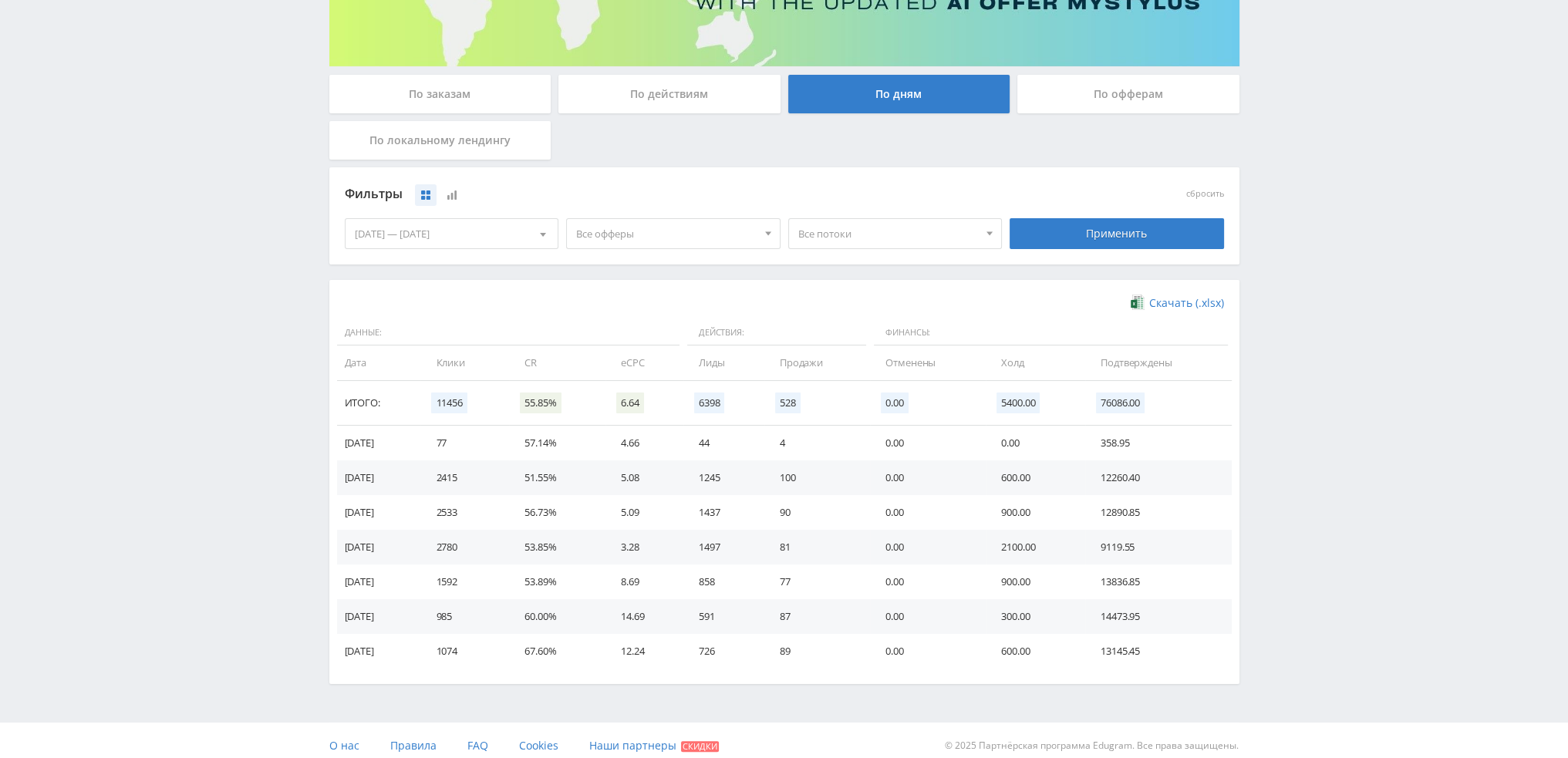
scroll to position [250, 0]
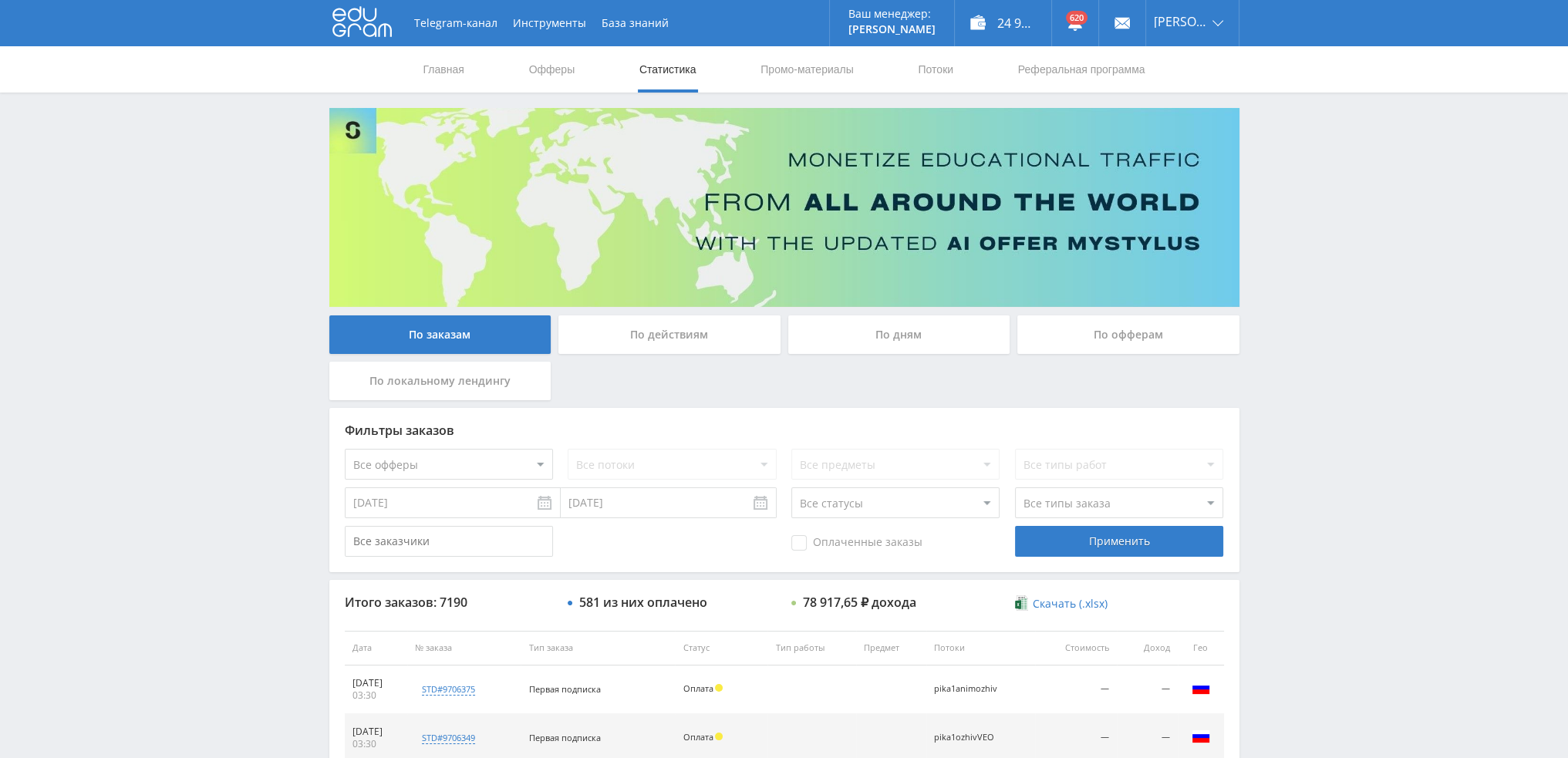
click at [865, 330] on div "По дням" at bounding box center [899, 334] width 222 height 39
click at [0, 0] on input "По дням" at bounding box center [0, 0] width 0 height 0
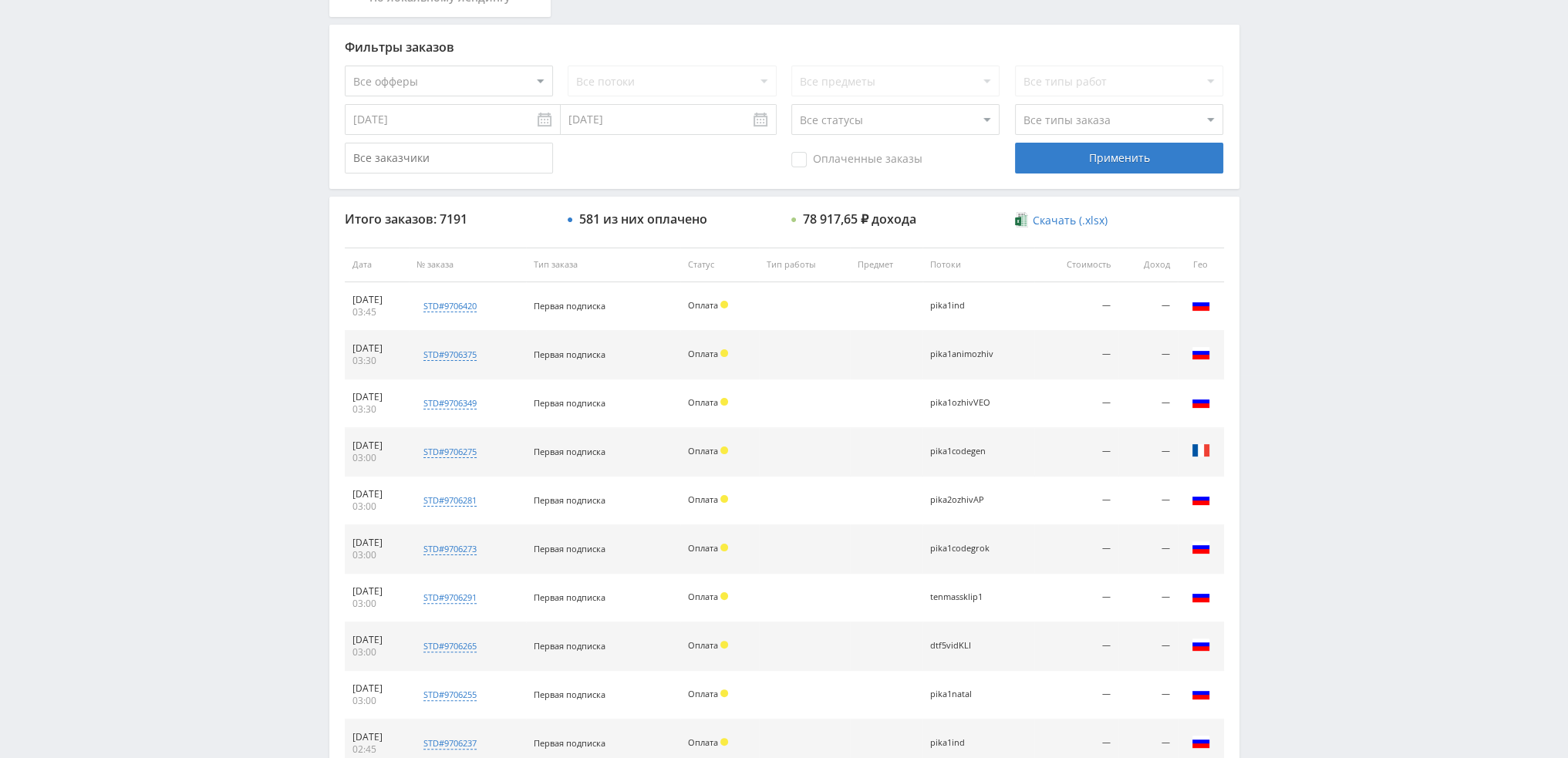
scroll to position [385, 0]
